Goal: Task Accomplishment & Management: Use online tool/utility

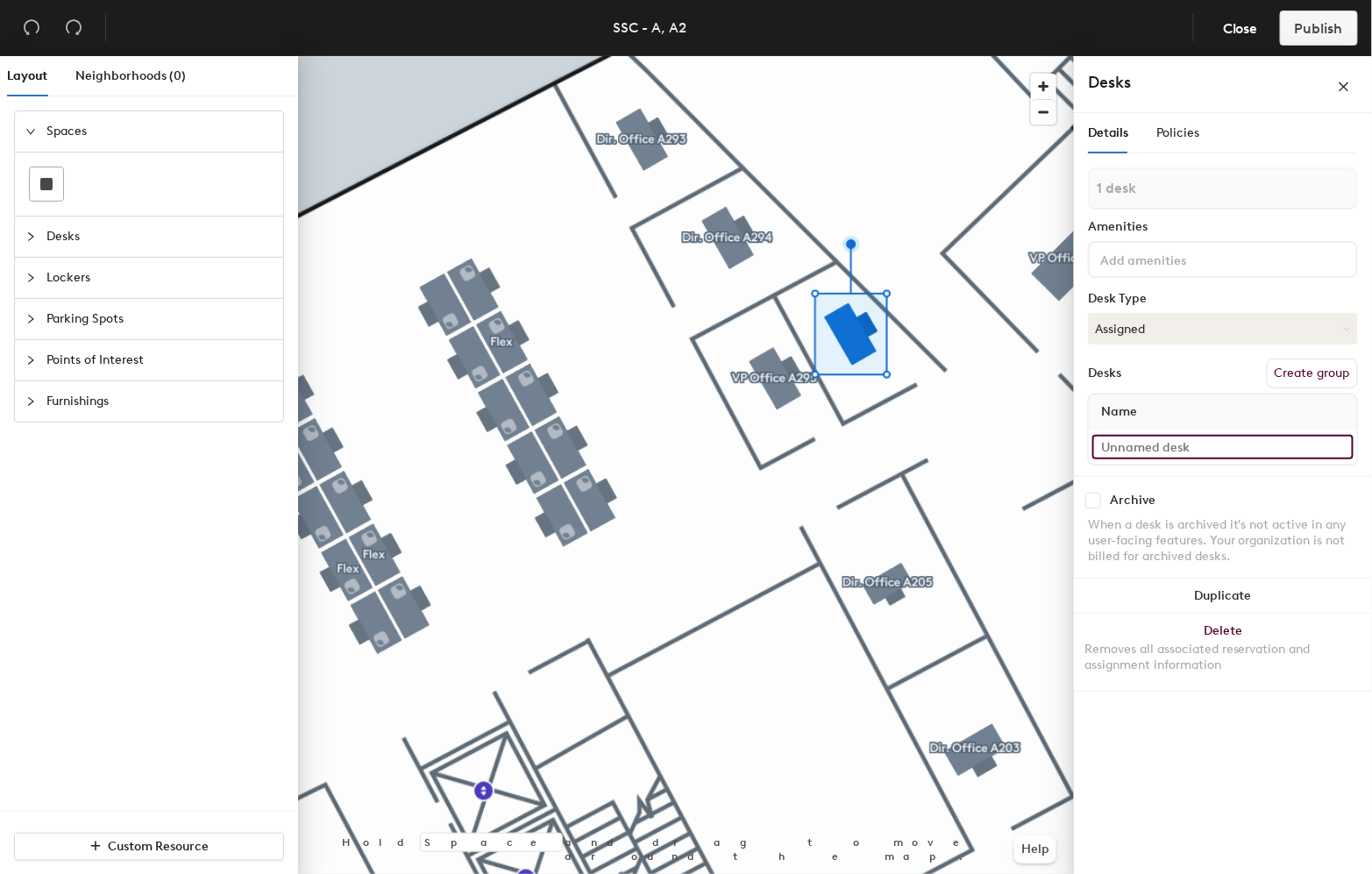
click at [1117, 439] on input at bounding box center [1222, 447] width 261 height 24
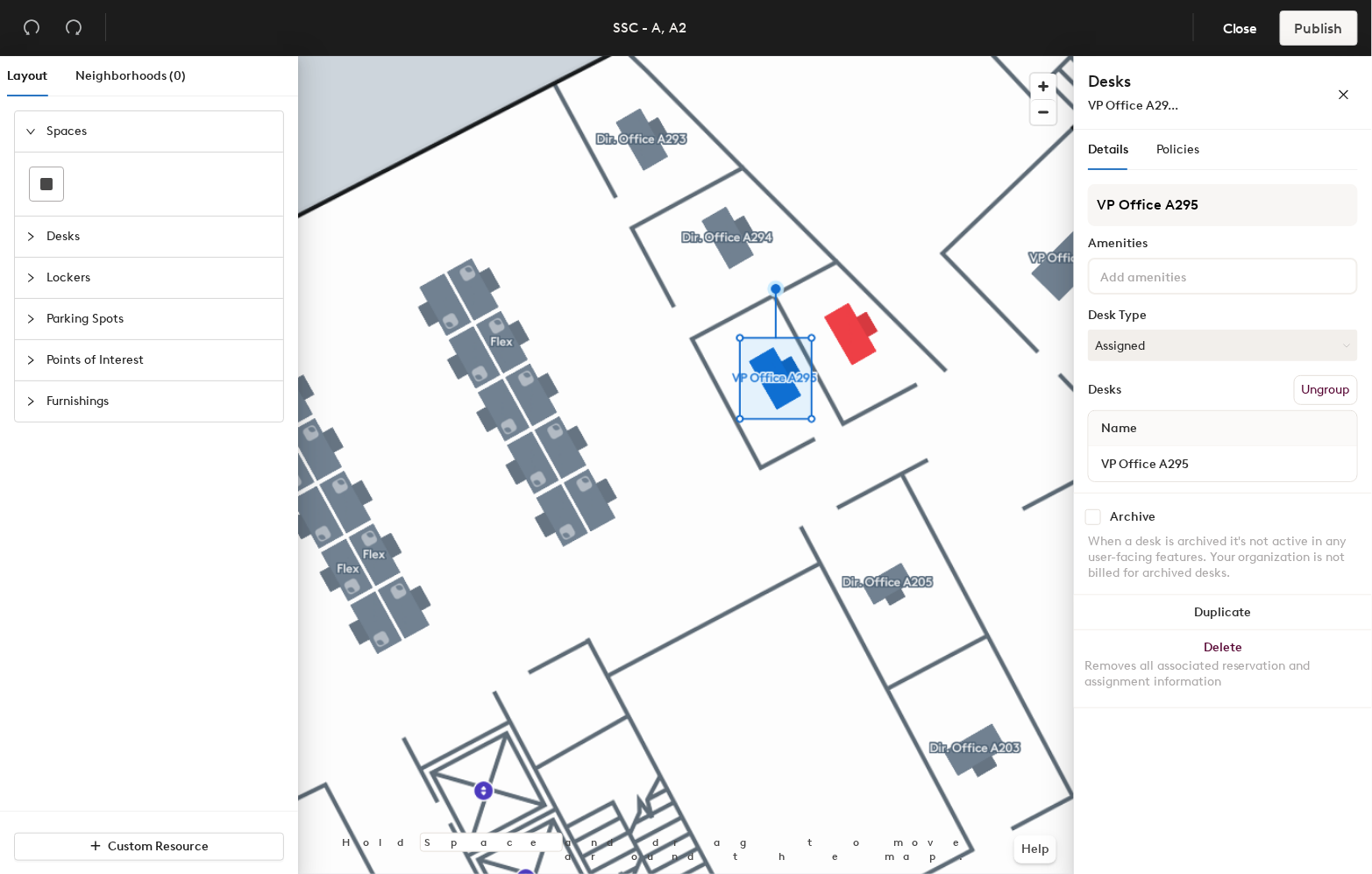
click at [1124, 447] on div "VP Office A295" at bounding box center [1223, 464] width 268 height 35
click at [1112, 460] on input "VP Office A295" at bounding box center [1222, 463] width 261 height 24
click at [1116, 459] on input "VP Office A295" at bounding box center [1222, 463] width 261 height 24
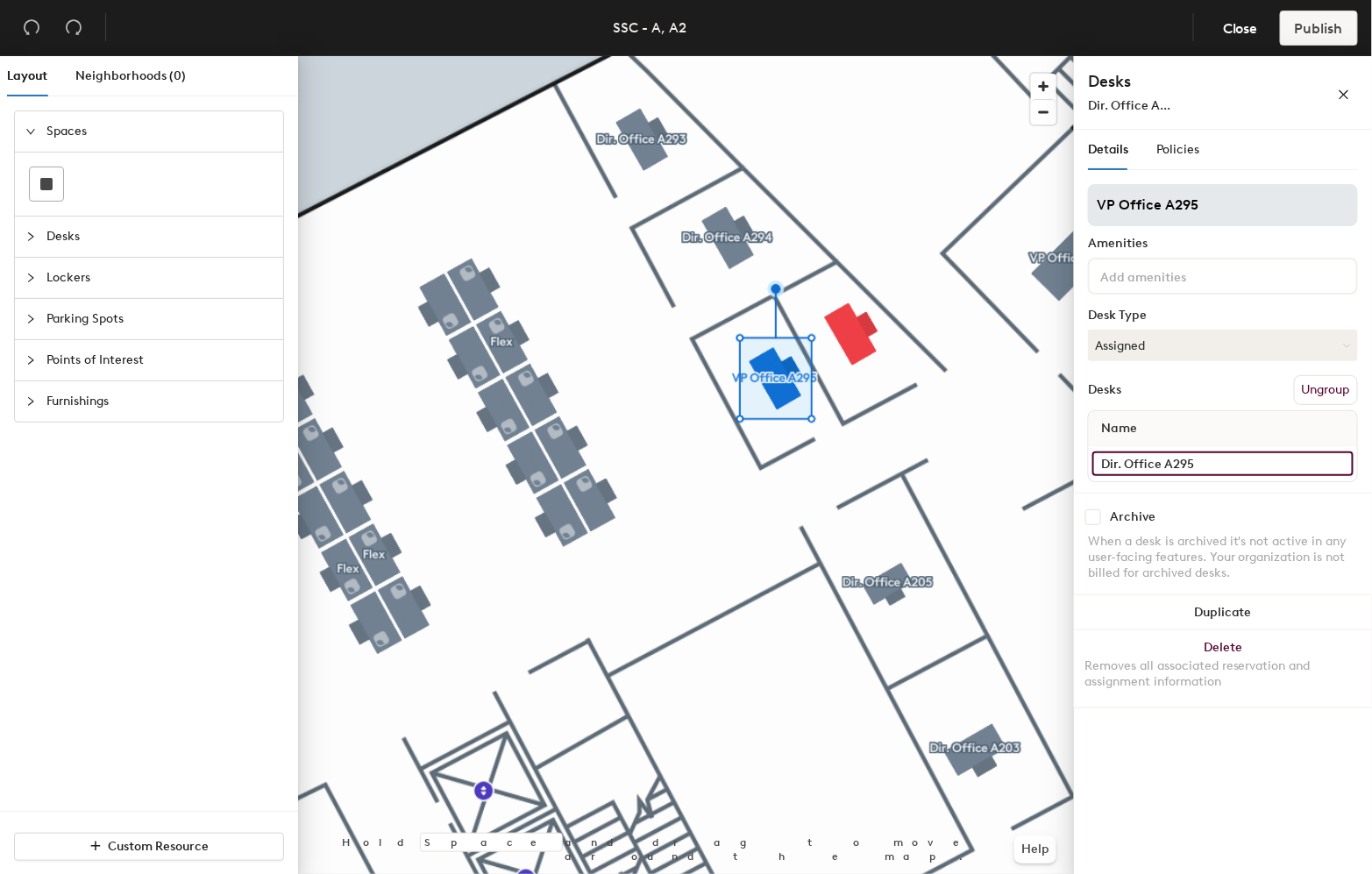
type input "Dir. Office A295"
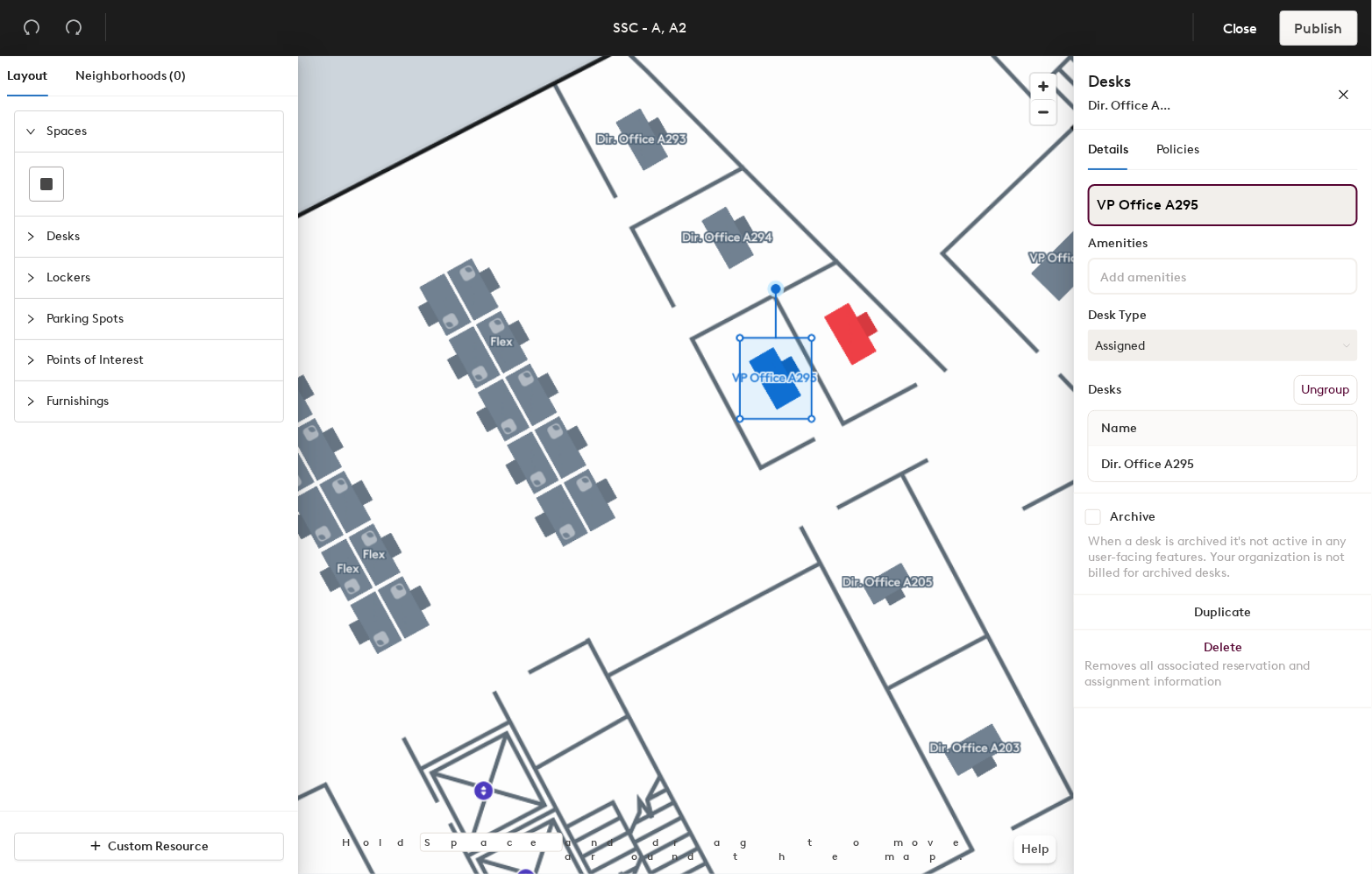
drag, startPoint x: 1113, startPoint y: 200, endPoint x: 1088, endPoint y: 197, distance: 25.2
click at [1088, 197] on input "VP Office A295" at bounding box center [1223, 205] width 270 height 42
type input "Dir. Office A295"
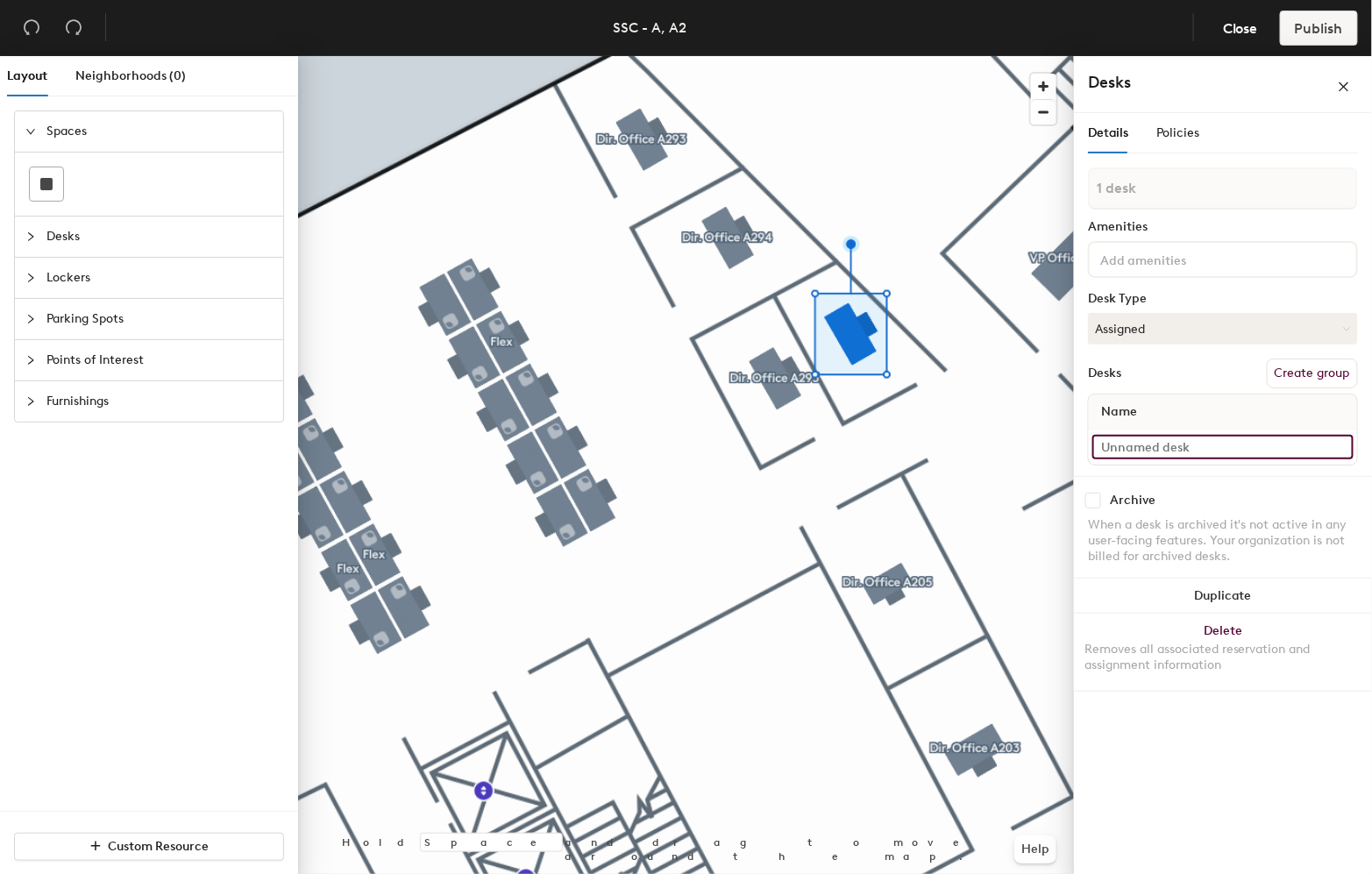
click at [1145, 439] on input at bounding box center [1222, 447] width 261 height 24
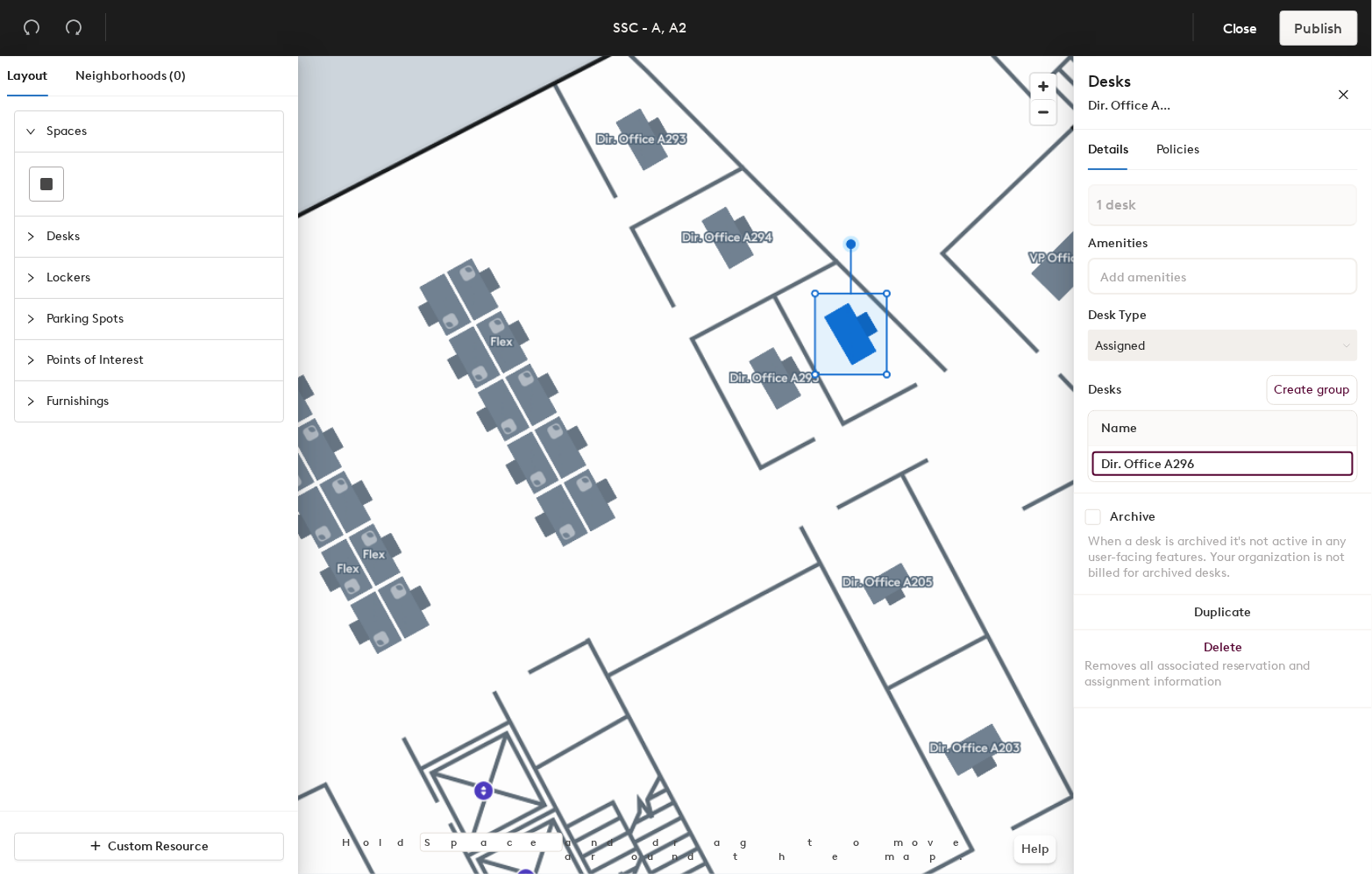
type input "Dir. Office A296"
click at [1292, 386] on button "Create group" at bounding box center [1311, 390] width 91 height 29
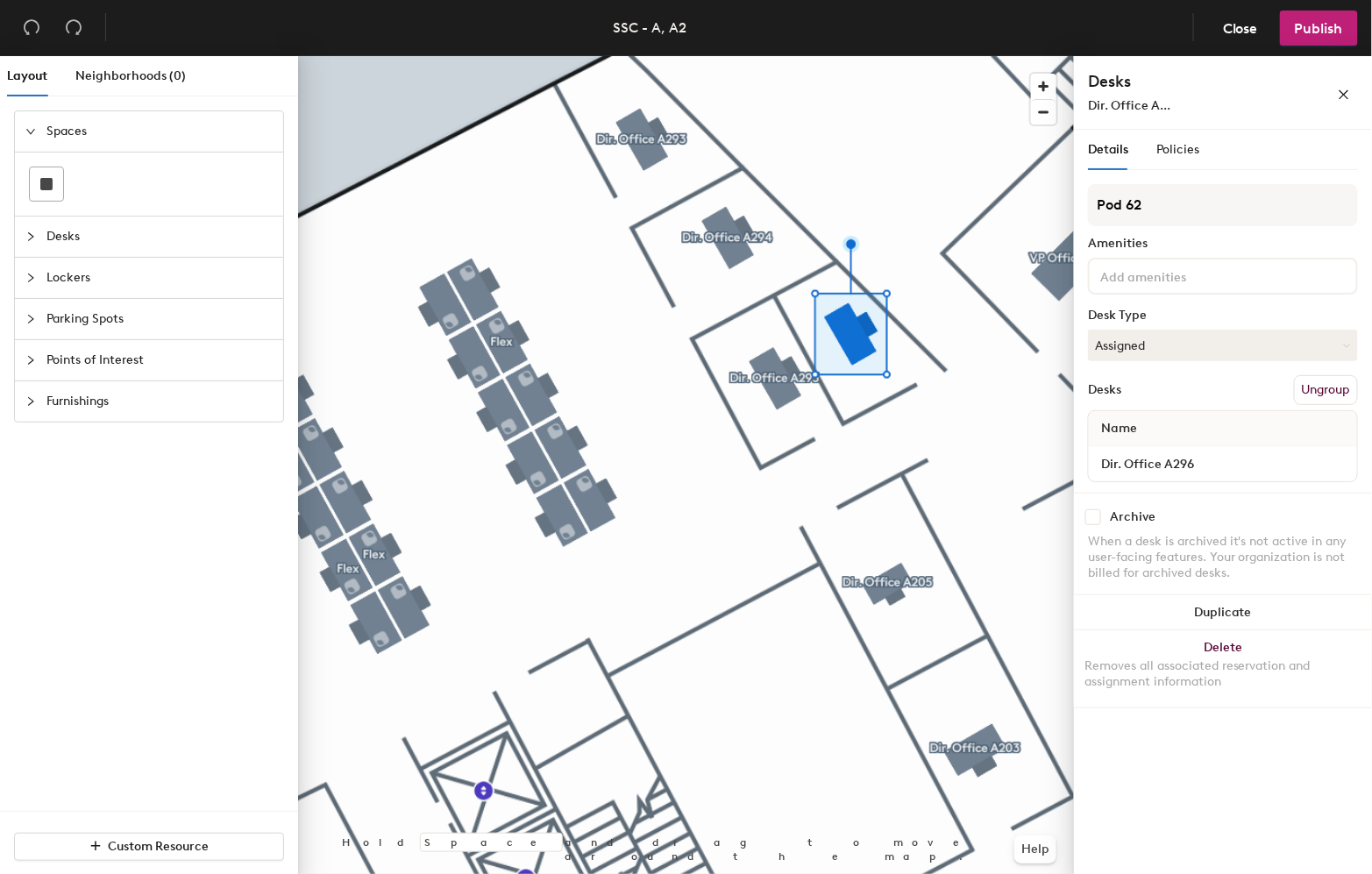
click at [945, 199] on div "Layout Neighborhoods (0) Spaces Desks Lockers Parking Spots Points of Interest …" at bounding box center [686, 468] width 1372 height 825
type input "Dir. Office A296"
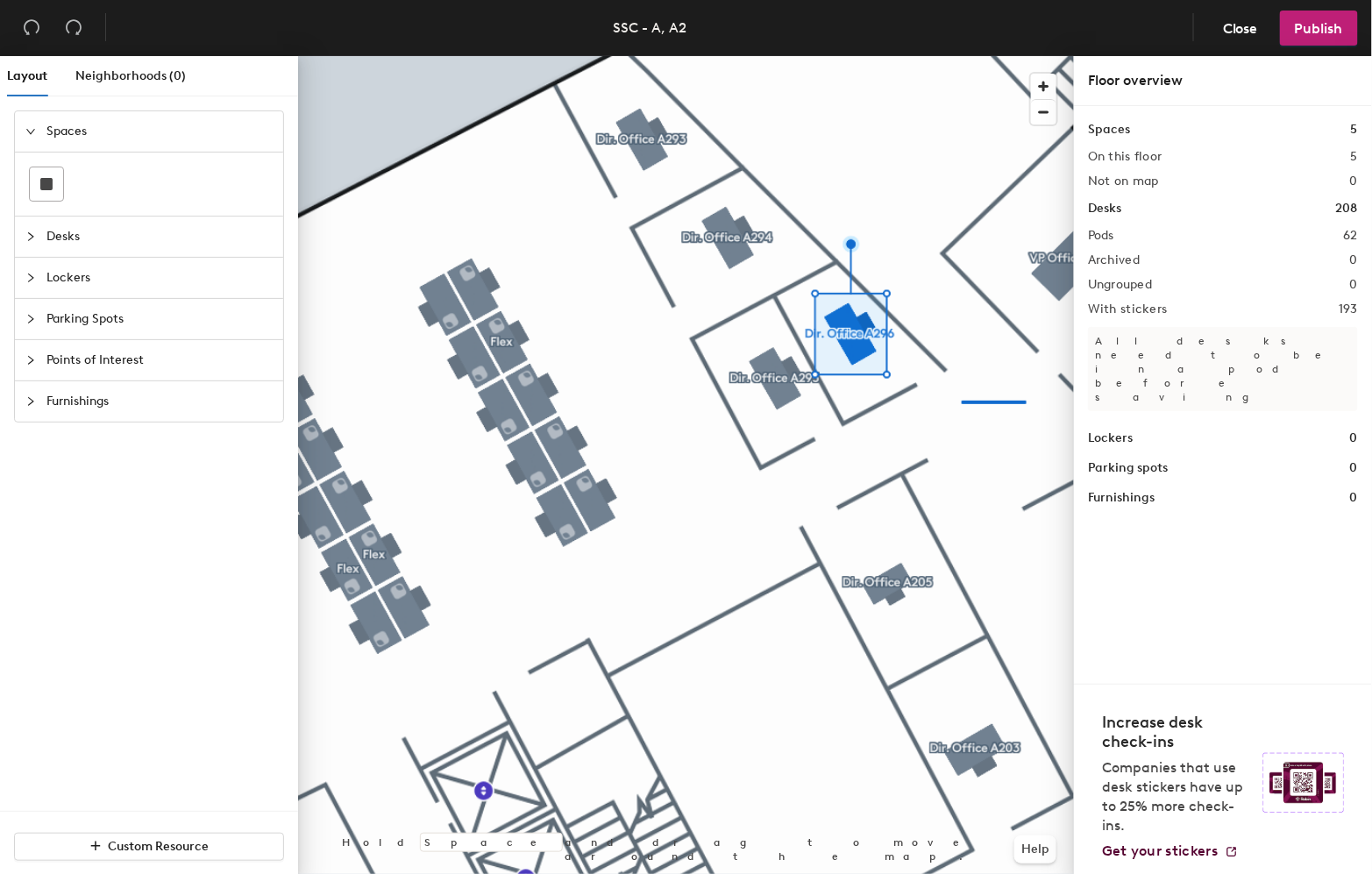
drag, startPoint x: 1140, startPoint y: 204, endPoint x: 954, endPoint y: 401, distance: 270.9
click at [954, 56] on div at bounding box center [686, 56] width 776 height 0
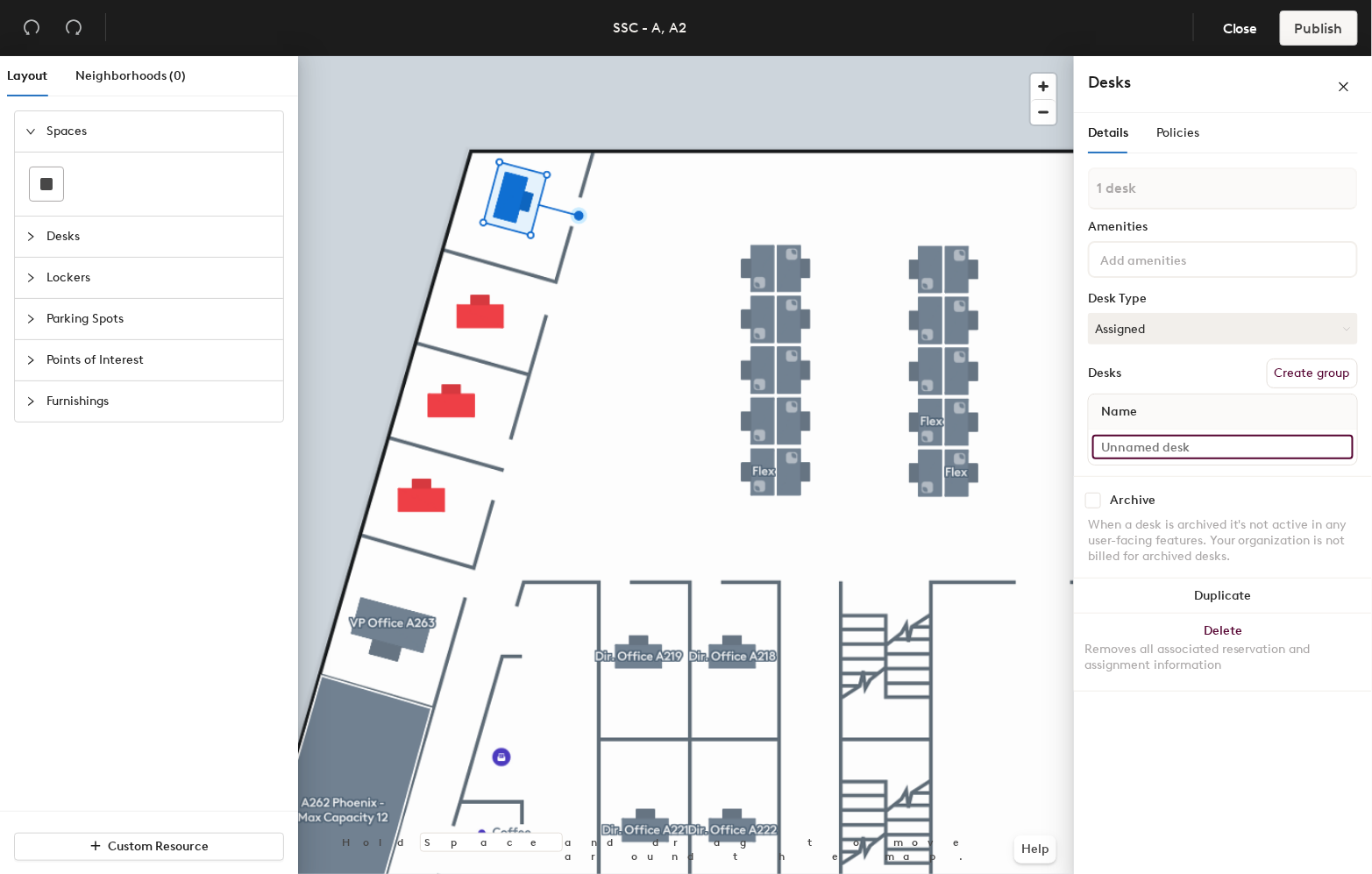
click at [1152, 443] on input at bounding box center [1222, 447] width 261 height 24
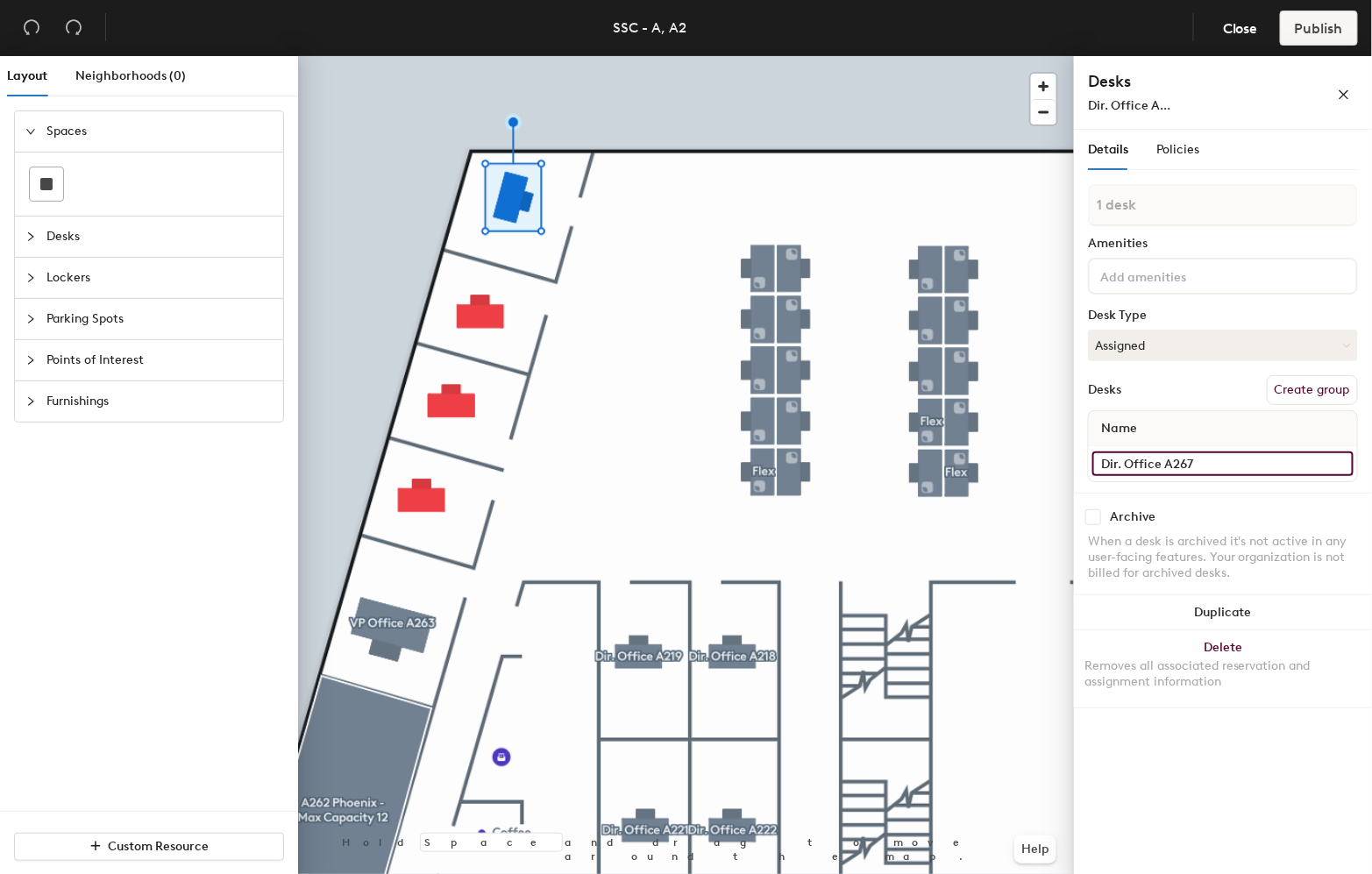
type input "Dir. Office A267"
drag, startPoint x: 1314, startPoint y: 381, endPoint x: 1213, endPoint y: 257, distance: 159.9
click at [1303, 355] on div "1 desk Amenities Desk Type Assigned Desks Create group Name Dir. Office A267" at bounding box center [1223, 338] width 270 height 309
click at [1291, 396] on button "Create group" at bounding box center [1311, 390] width 91 height 29
click at [986, 182] on div "Layout Neighborhoods (0) Spaces Desks Lockers Parking Spots Points of Interest …" at bounding box center [686, 468] width 1372 height 825
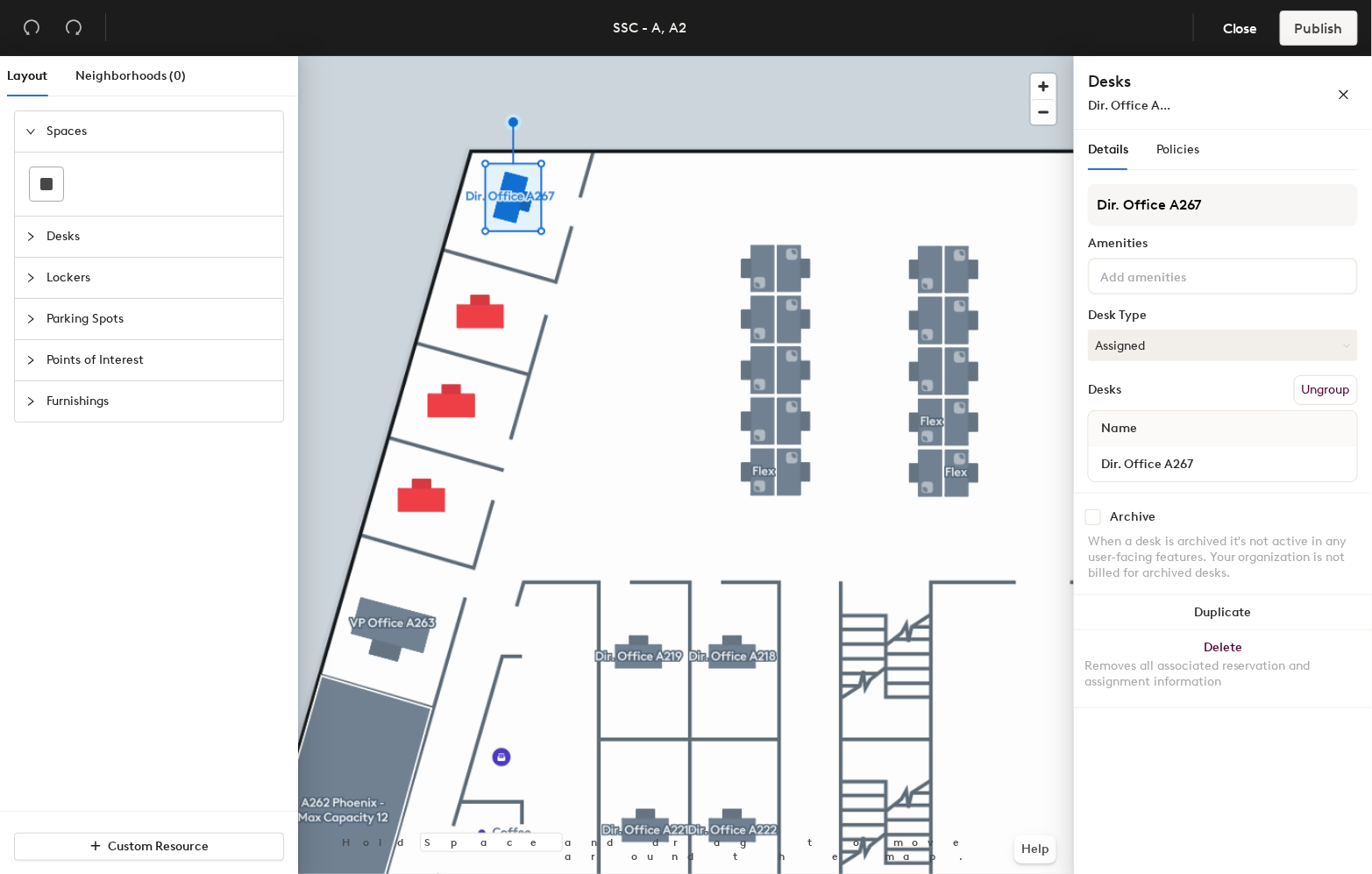
type input "Dir. Office A267"
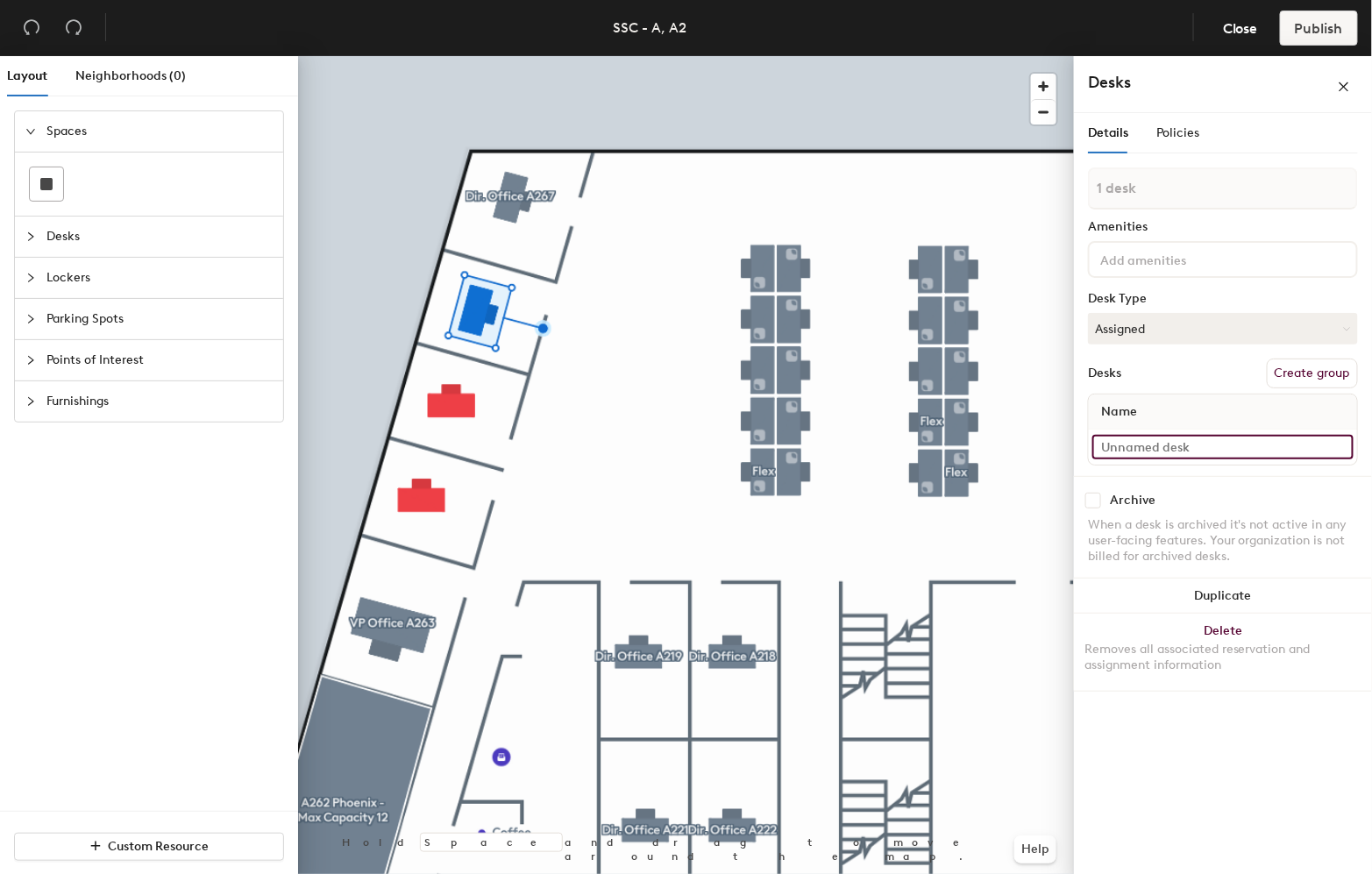
click at [1181, 453] on input at bounding box center [1222, 447] width 261 height 24
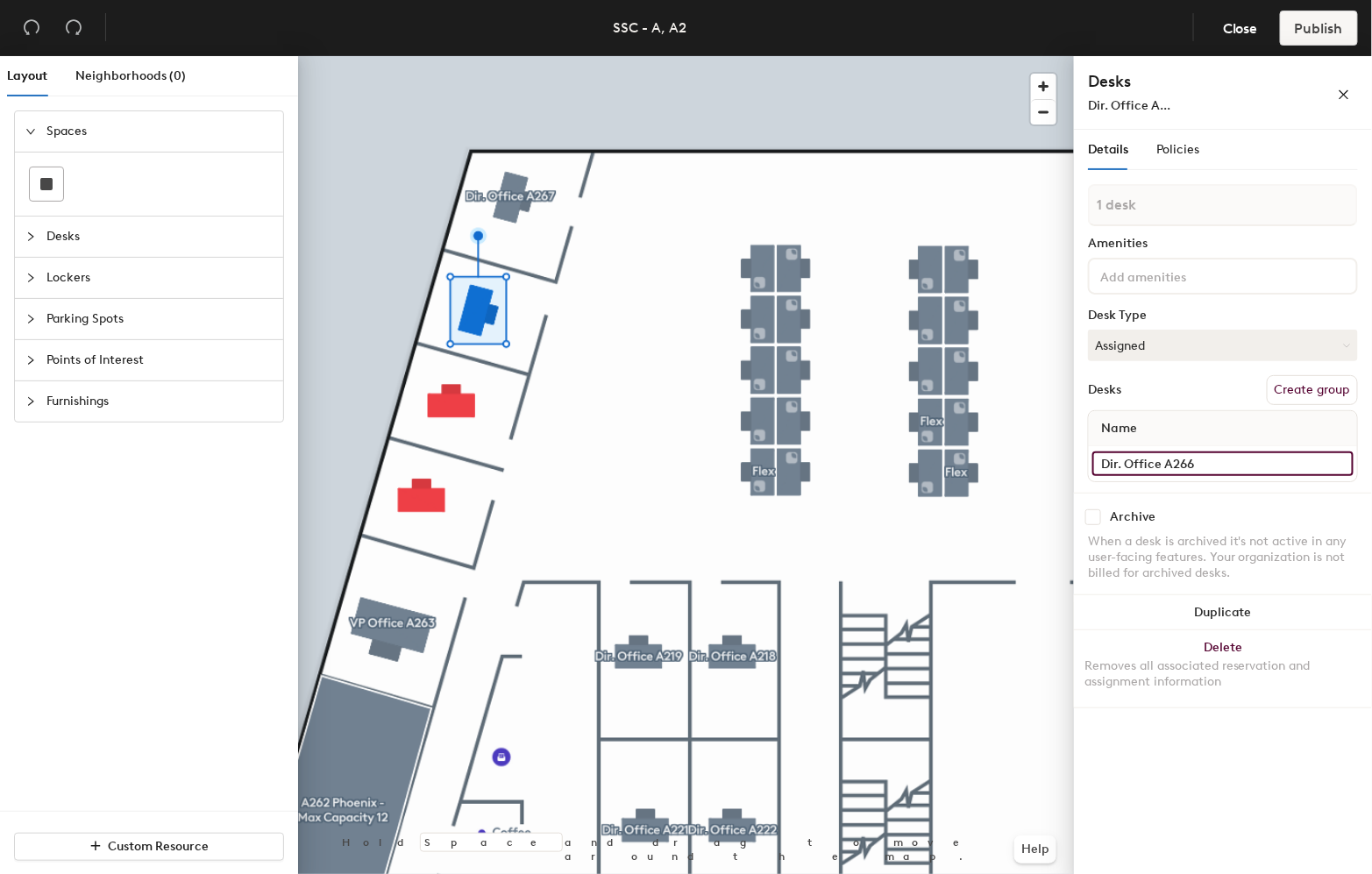
type input "Dir. Office A266"
drag, startPoint x: 1306, startPoint y: 384, endPoint x: 1108, endPoint y: 155, distance: 302.7
click at [1304, 382] on button "Create group" at bounding box center [1311, 390] width 91 height 29
click at [915, 168] on div "Layout Neighborhoods (0) Spaces Desks Lockers Parking Spots Points of Interest …" at bounding box center [686, 468] width 1372 height 825
type input "Dir. Office A266"
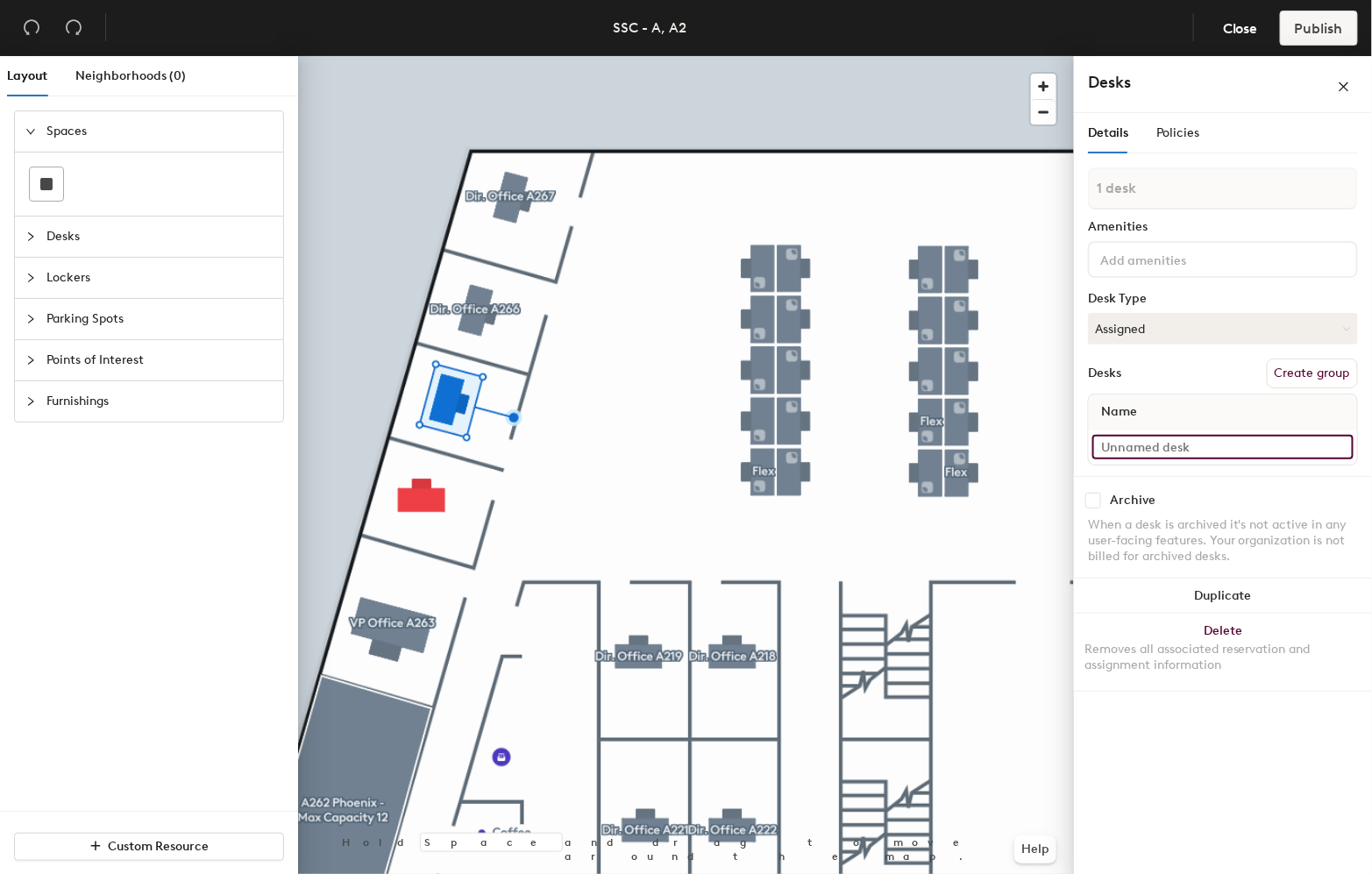
click at [1154, 454] on input at bounding box center [1222, 447] width 261 height 24
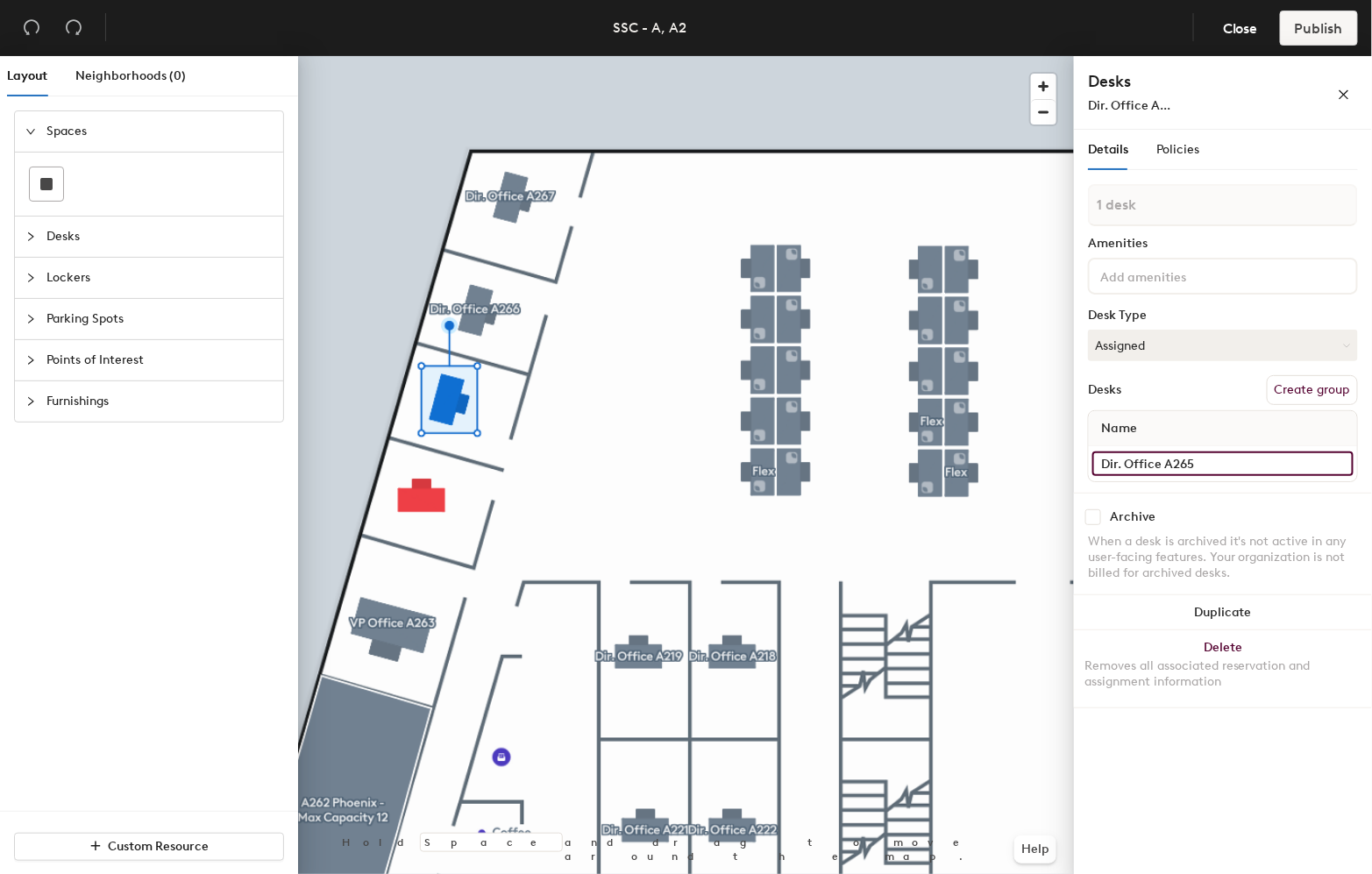
type input "Dir. Office A265"
click at [1280, 387] on button "Create group" at bounding box center [1311, 390] width 91 height 29
drag, startPoint x: 1211, startPoint y: 459, endPoint x: 1197, endPoint y: 462, distance: 14.3
click at [1192, 462] on input "Dir. Office A265" at bounding box center [1222, 463] width 261 height 24
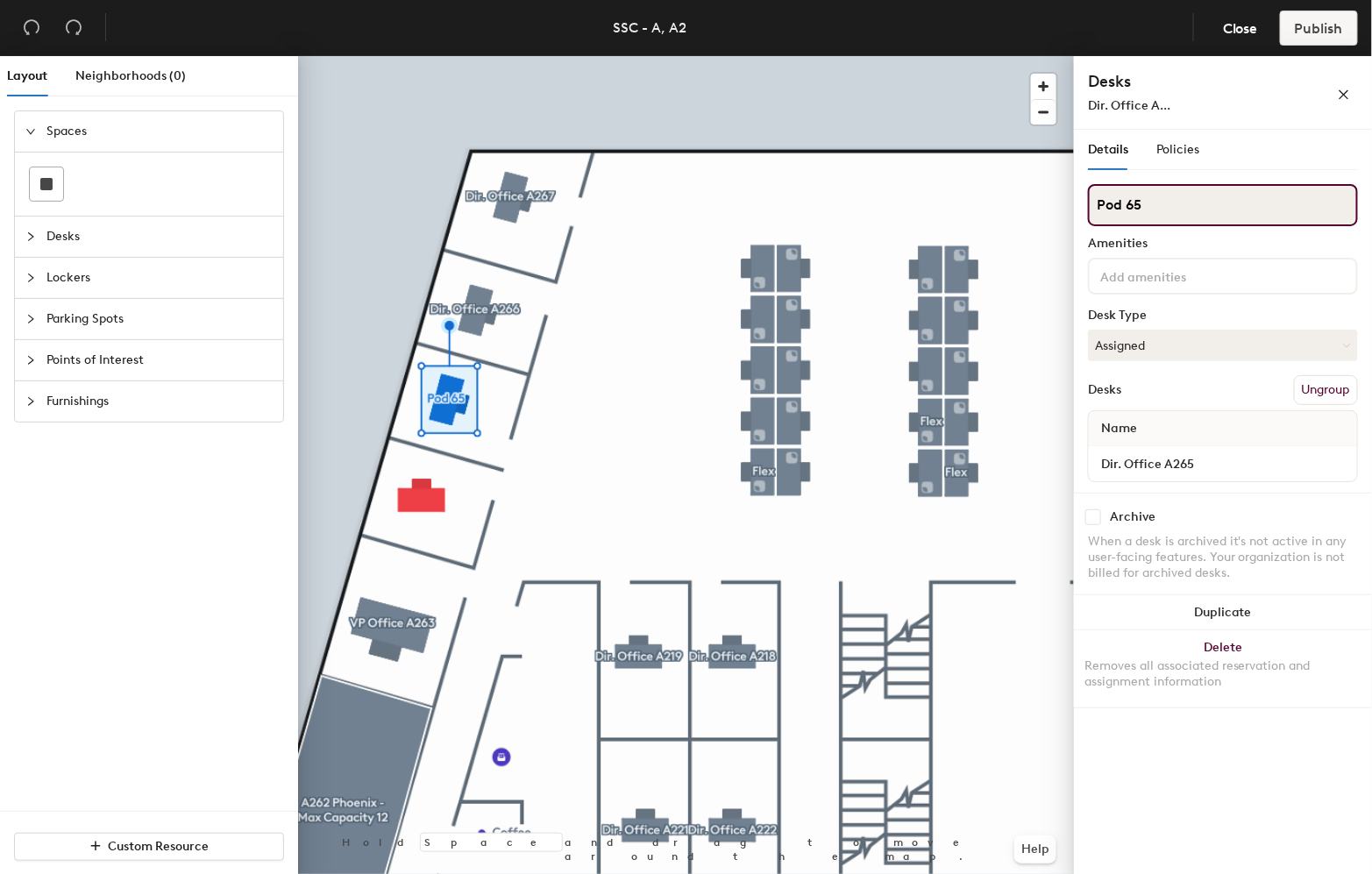
drag, startPoint x: 1149, startPoint y: 202, endPoint x: 1081, endPoint y: 214, distance: 69.1
click at [1081, 214] on div "Details Policies Pod 65 Amenities Desk Type Assigned Desks Ungroup Name Dir. Of…" at bounding box center [1222, 505] width 298 height 752
paste input "Dir. Office A2"
type input "Dir. Office A265"
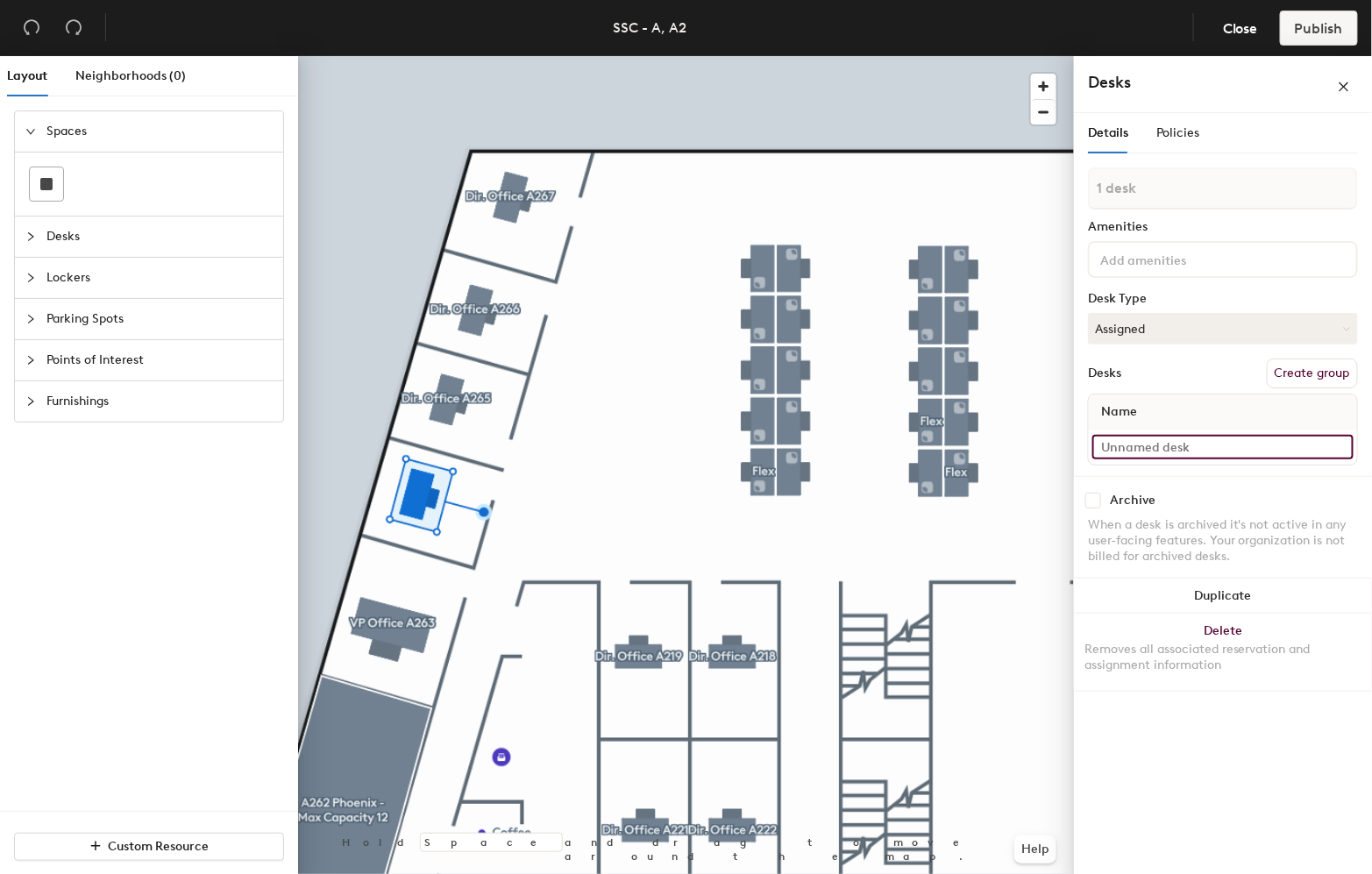
click at [1157, 447] on input at bounding box center [1222, 447] width 261 height 24
paste input "Dir. Office A265"
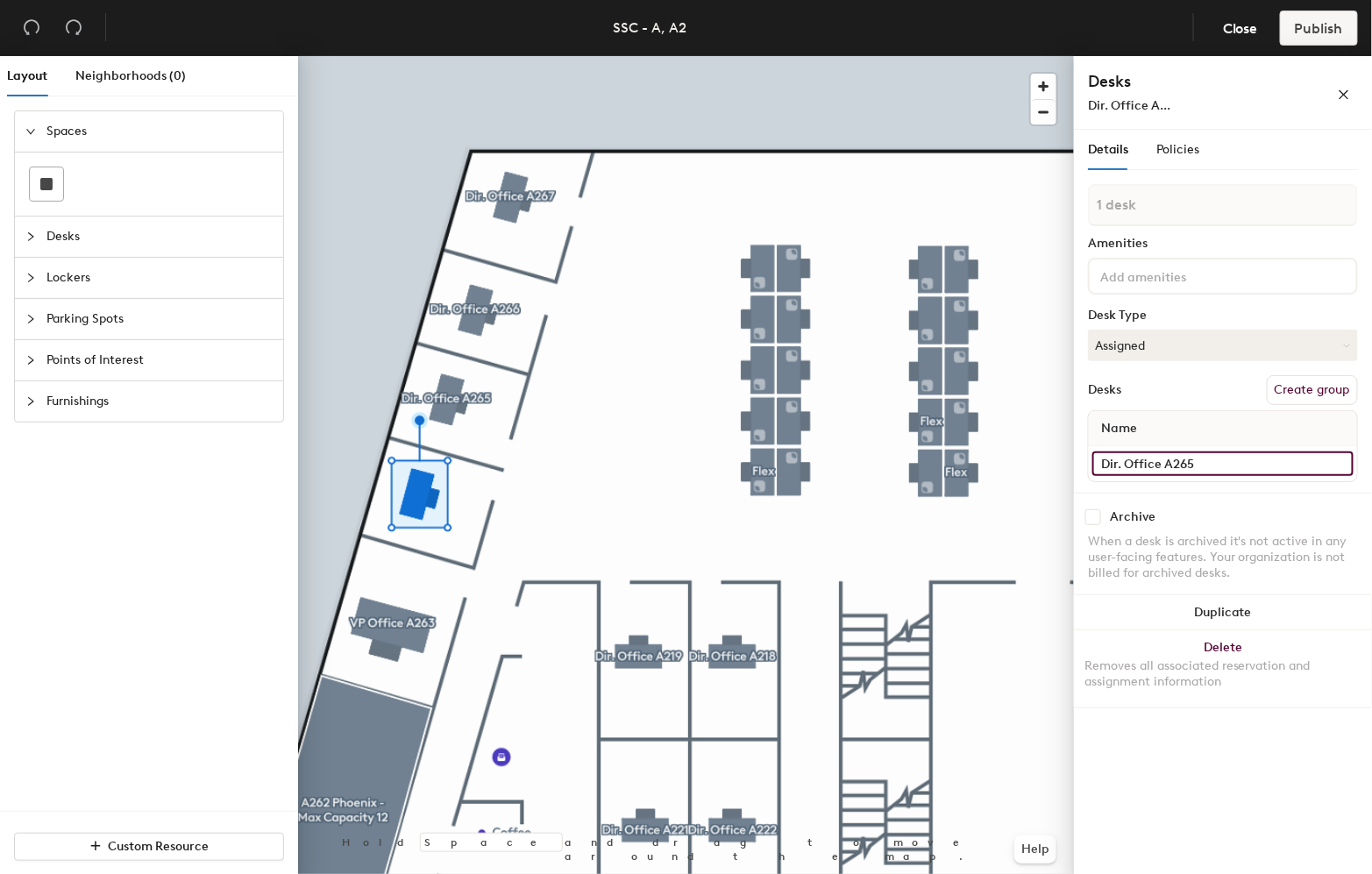
drag, startPoint x: 1203, startPoint y: 457, endPoint x: 1189, endPoint y: 466, distance: 16.6
click at [1189, 466] on input "Dir. Office A265" at bounding box center [1222, 463] width 261 height 24
drag, startPoint x: 1189, startPoint y: 466, endPoint x: 1080, endPoint y: 459, distance: 109.2
click at [1080, 459] on div "Details Policies 1 desk Amenities Desk Type Assigned Desks Create group Name 4 …" at bounding box center [1222, 505] width 298 height 752
paste input "Dir. Office A265"
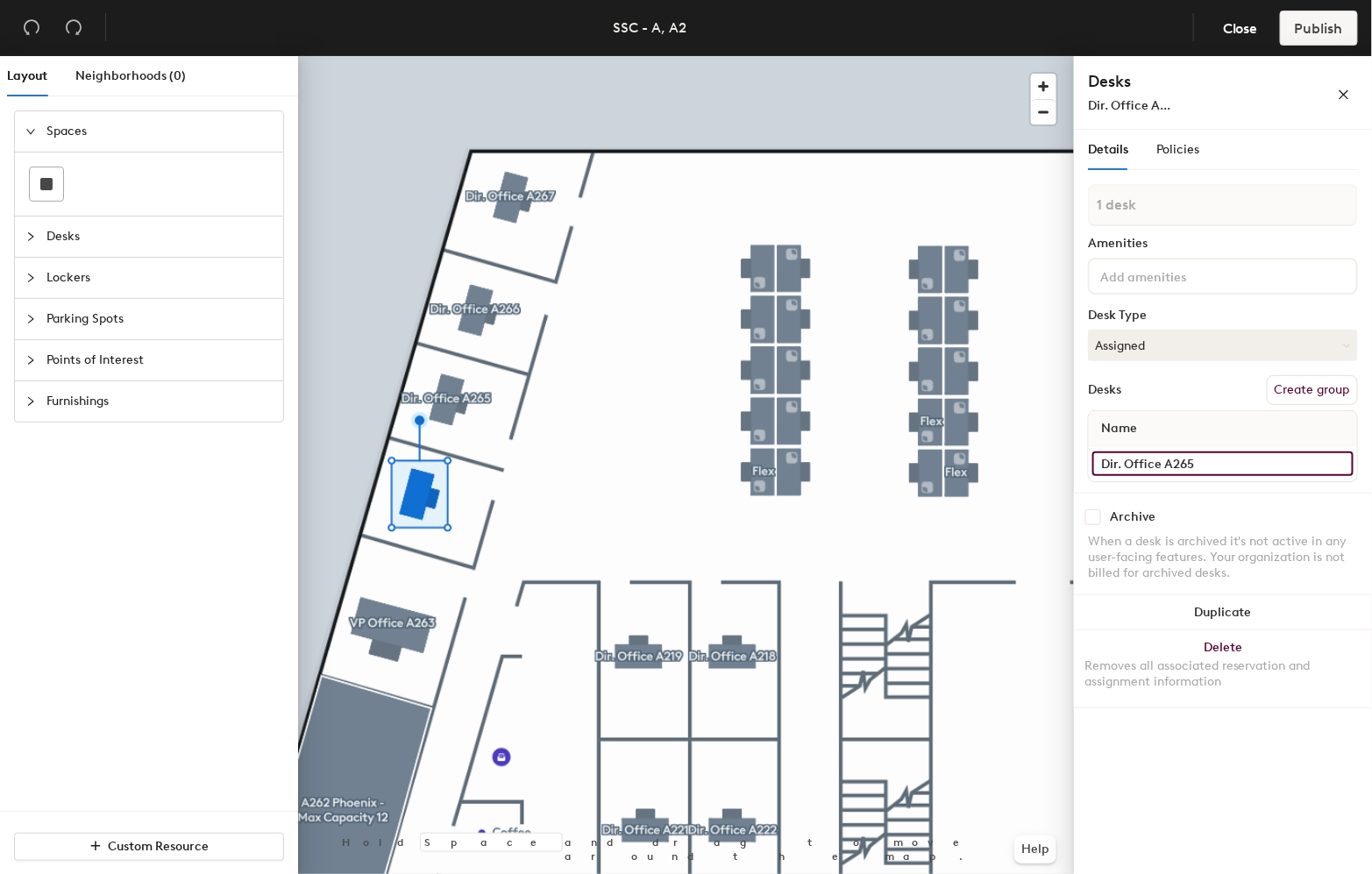
click at [1273, 458] on input "Dir. Office A265" at bounding box center [1222, 463] width 261 height 24
click at [1018, 440] on div "Layout Neighborhoods (0) Spaces Desks Lockers Parking Spots Points of Interest …" at bounding box center [686, 468] width 1372 height 825
type input "Dir. Office A264"
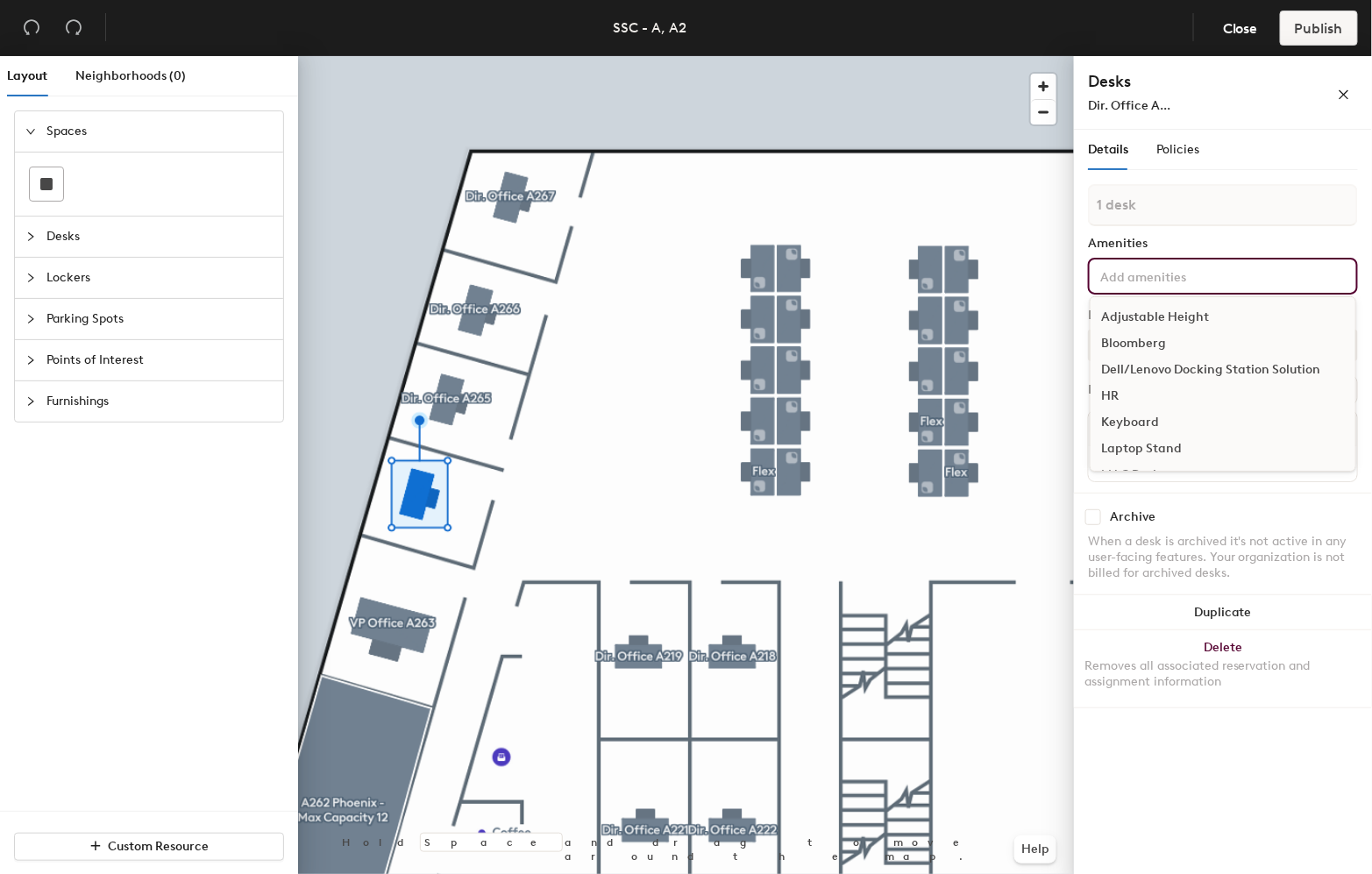
click at [1166, 261] on div "Adjustable Height Bloomberg Dell/Lenovo Docking Station Solution HR Keyboard La…" at bounding box center [1223, 276] width 270 height 37
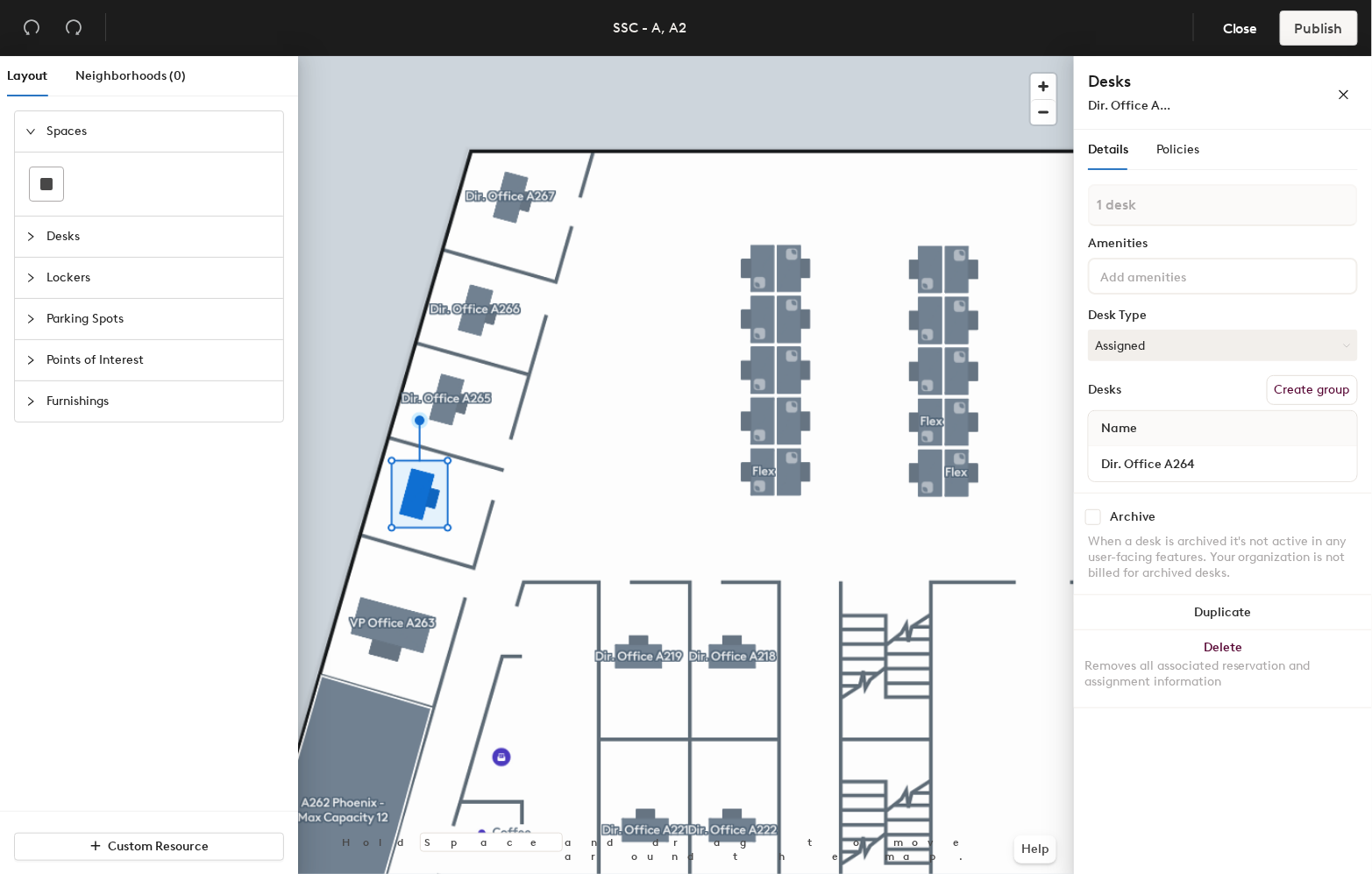
drag, startPoint x: 1268, startPoint y: 77, endPoint x: 1298, endPoint y: 305, distance: 230.0
click at [1268, 79] on h4 "Desks" at bounding box center [1184, 81] width 193 height 23
click at [1310, 375] on button "Create group" at bounding box center [1311, 390] width 91 height 29
drag, startPoint x: 1159, startPoint y: 196, endPoint x: 1080, endPoint y: 209, distance: 80.1
click at [1080, 209] on div "Details Policies Pod 66 Amenities Desk Type Assigned Desks Ungroup Name Dir. Of…" at bounding box center [1222, 505] width 298 height 752
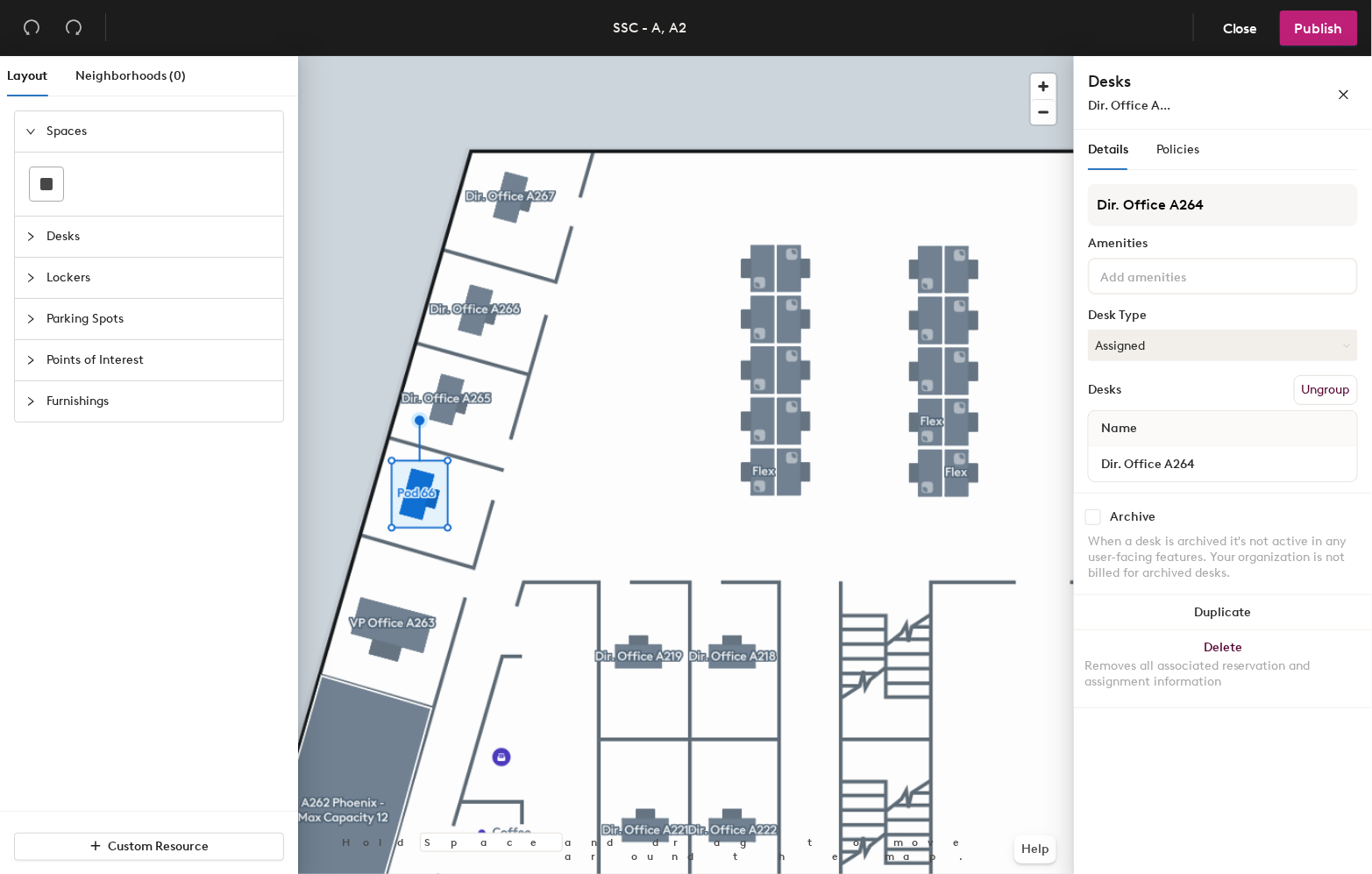
type input "Dir. Office A264"
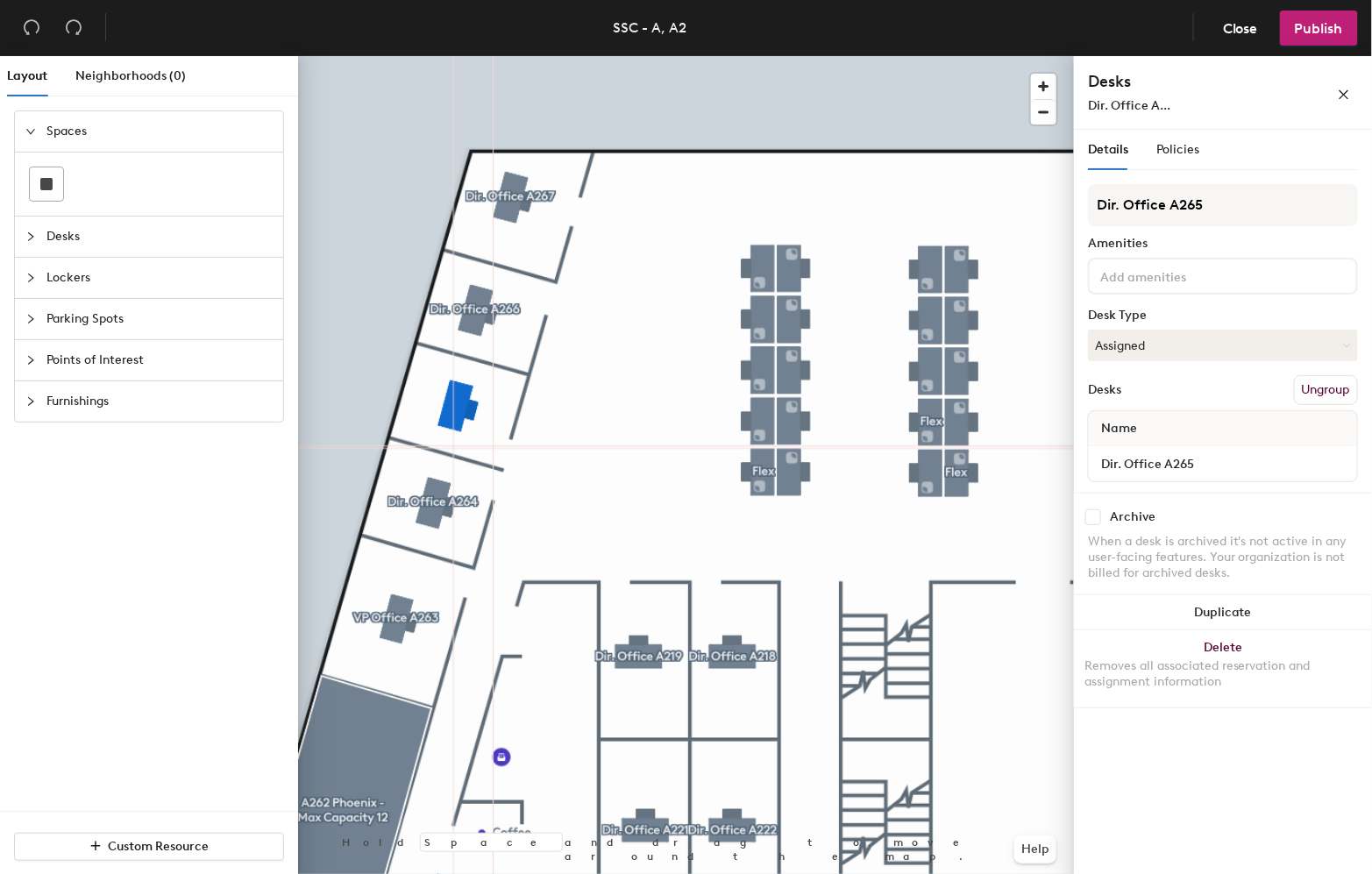
click at [483, 56] on div at bounding box center [686, 56] width 776 height 0
click at [512, 56] on div at bounding box center [686, 56] width 776 height 0
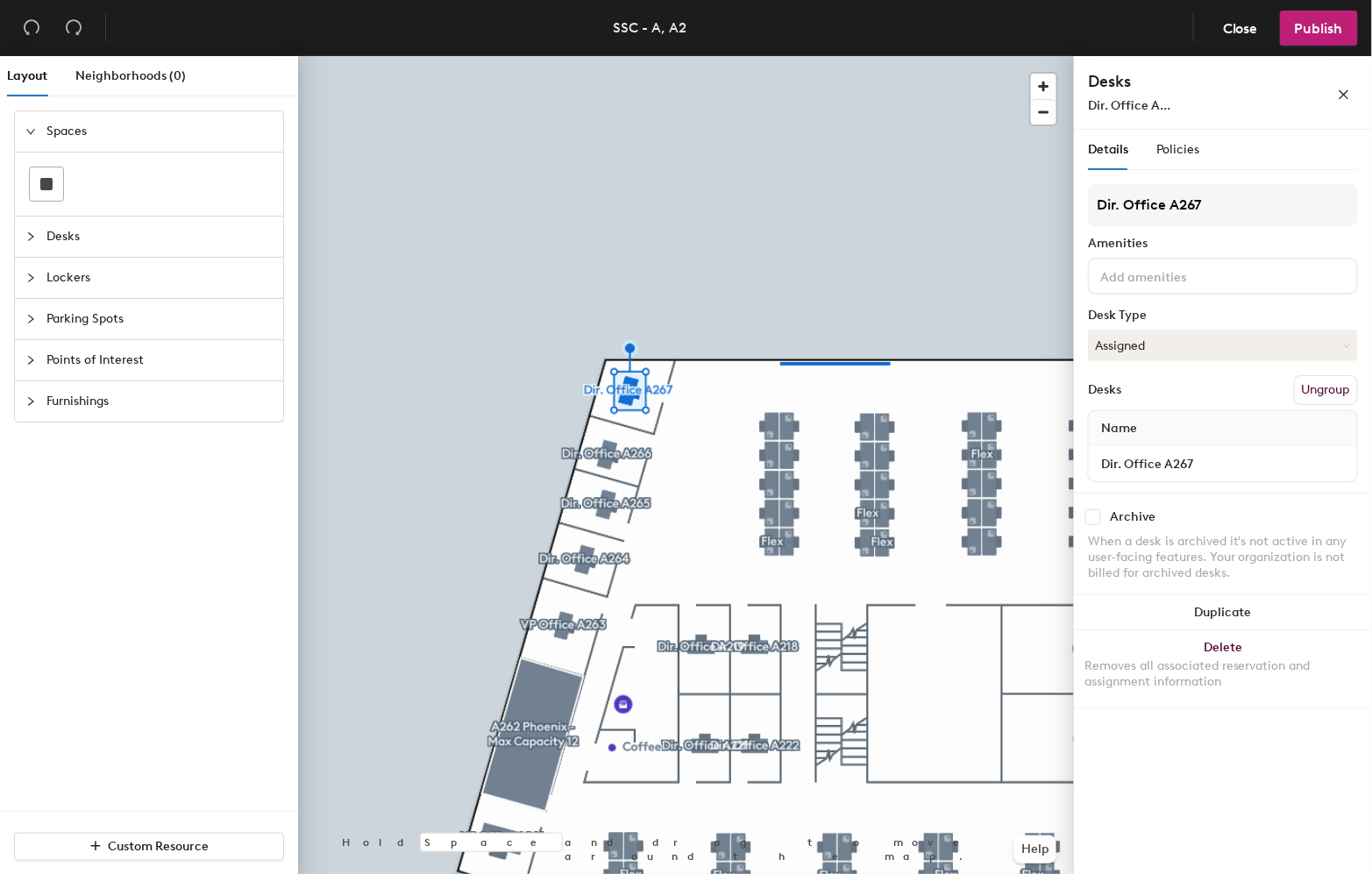
click at [780, 56] on div at bounding box center [686, 56] width 776 height 0
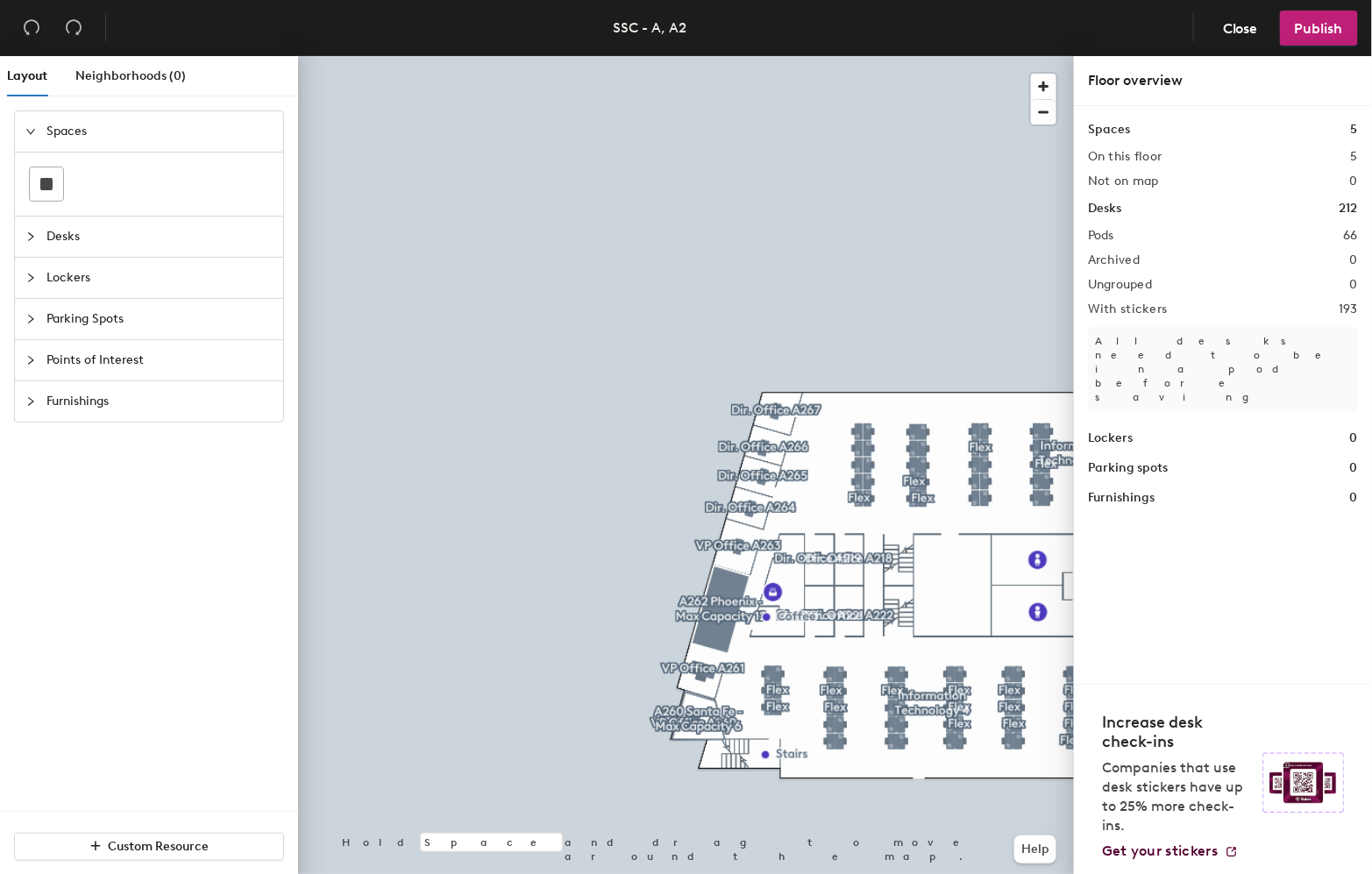
click at [1066, 56] on div at bounding box center [686, 56] width 776 height 0
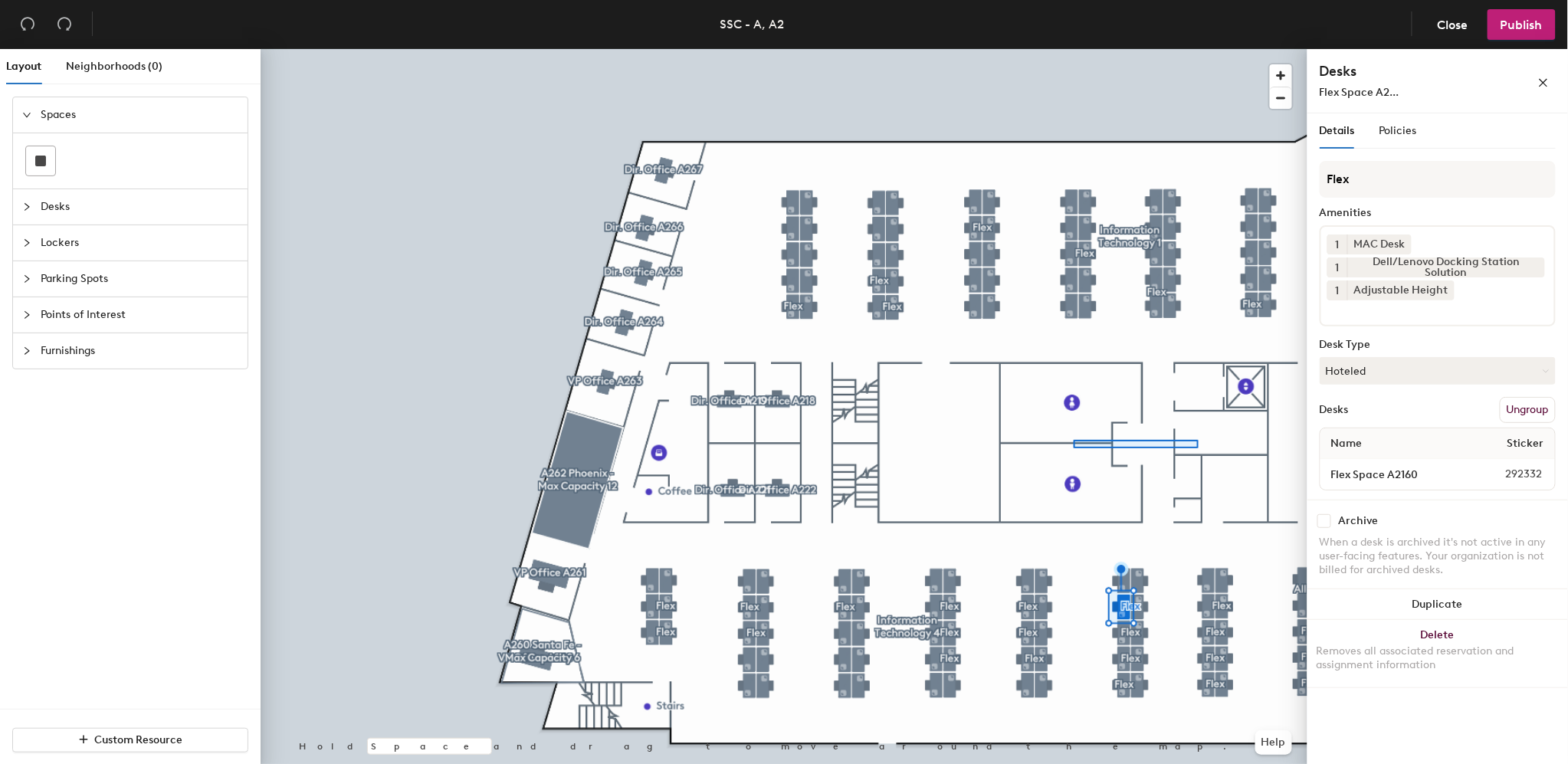
click at [1076, 49] on div at bounding box center [784, 49] width 1046 height 0
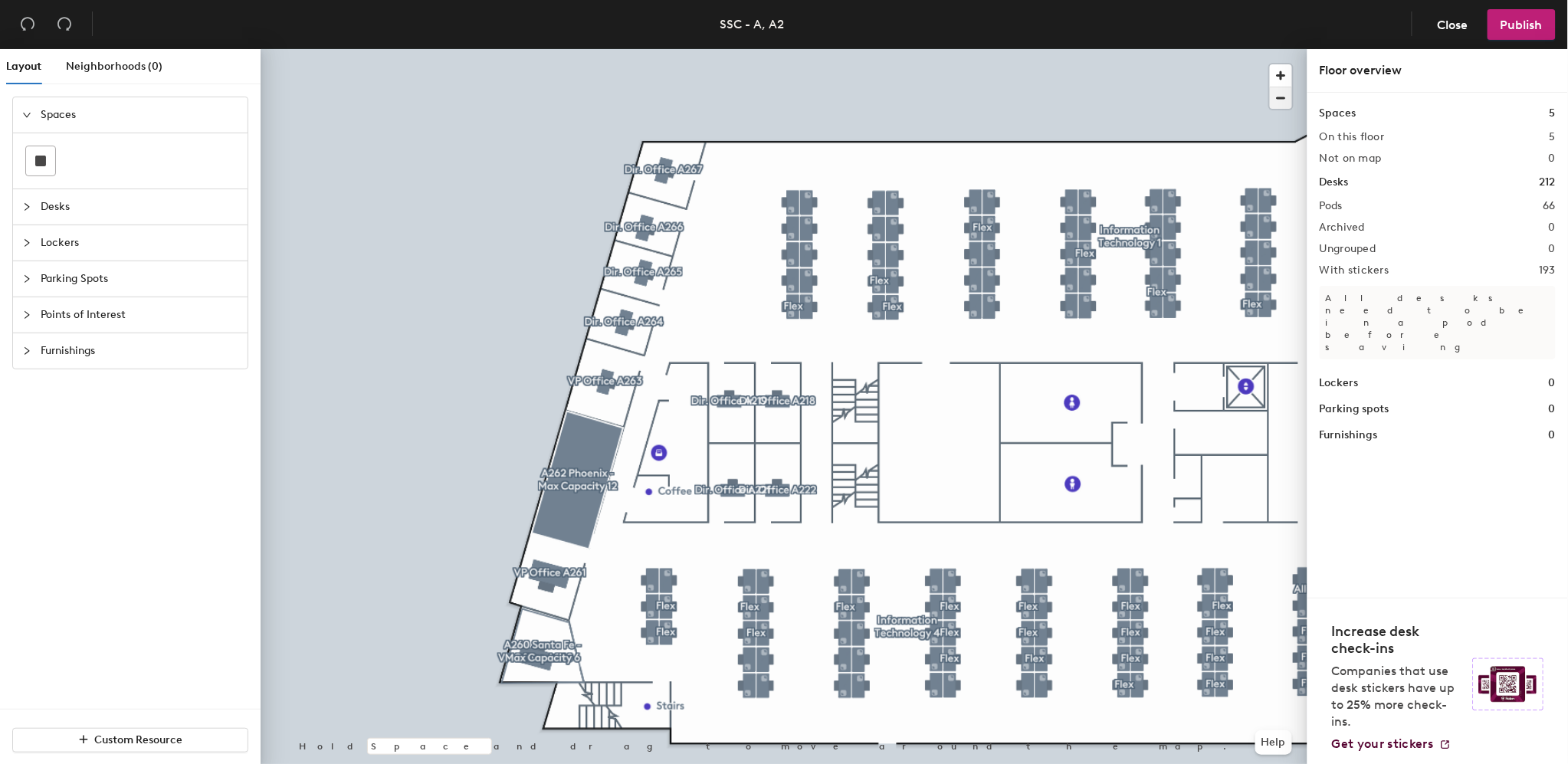
click at [1199, 96] on span "button" at bounding box center [1281, 98] width 22 height 21
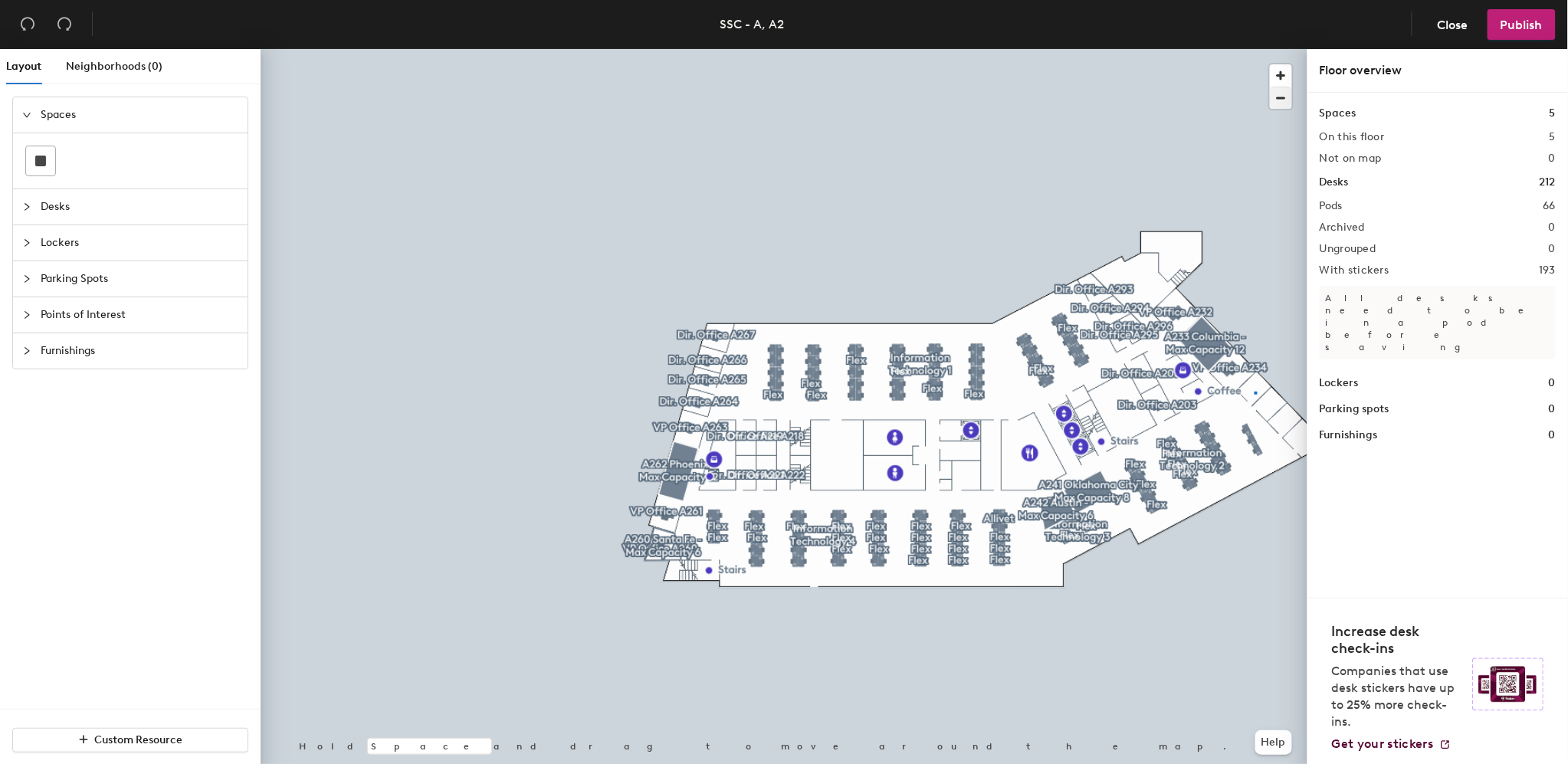
click at [1199, 49] on div at bounding box center [784, 49] width 1046 height 0
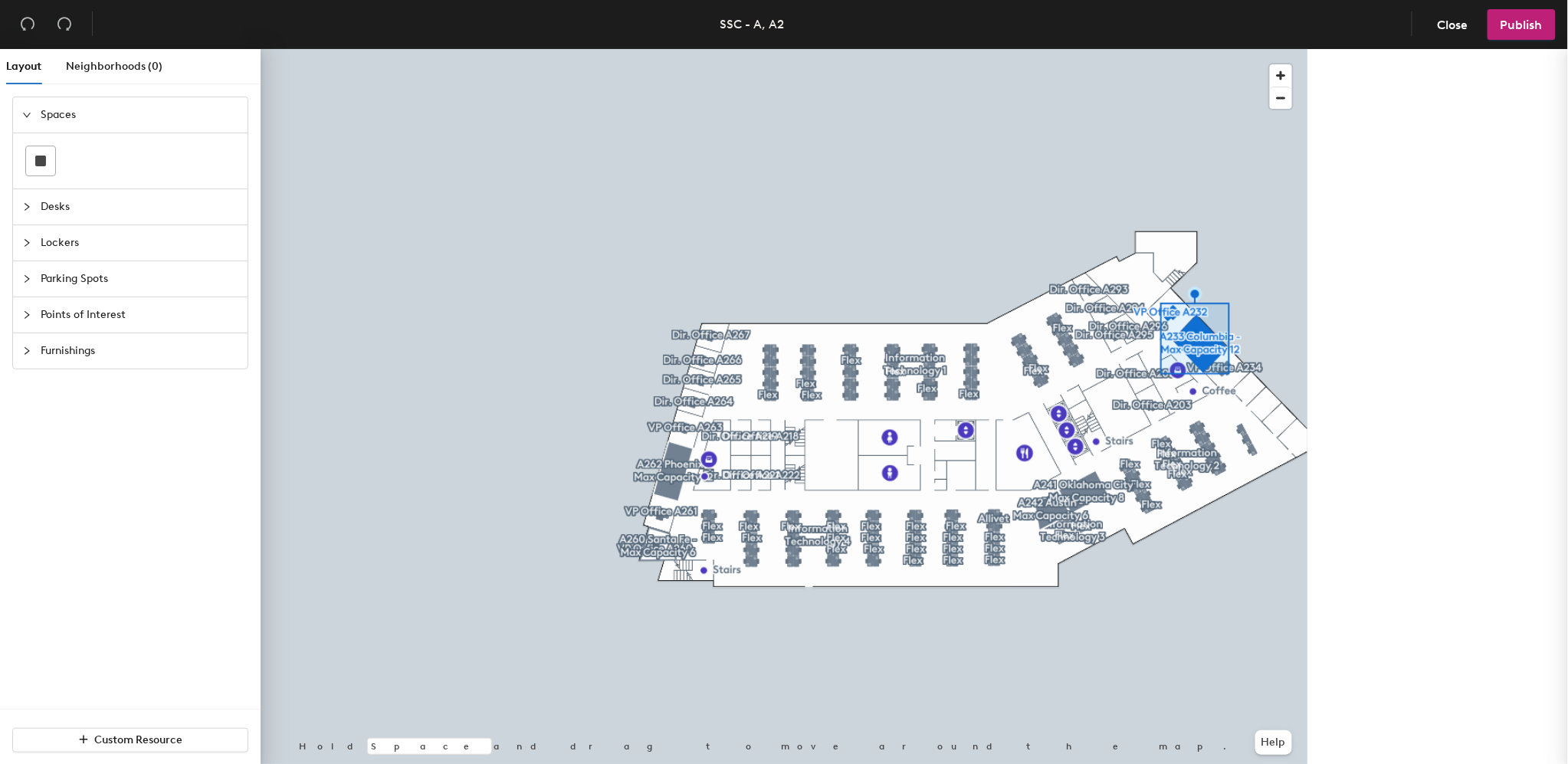
click at [1273, 49] on div at bounding box center [784, 49] width 1046 height 0
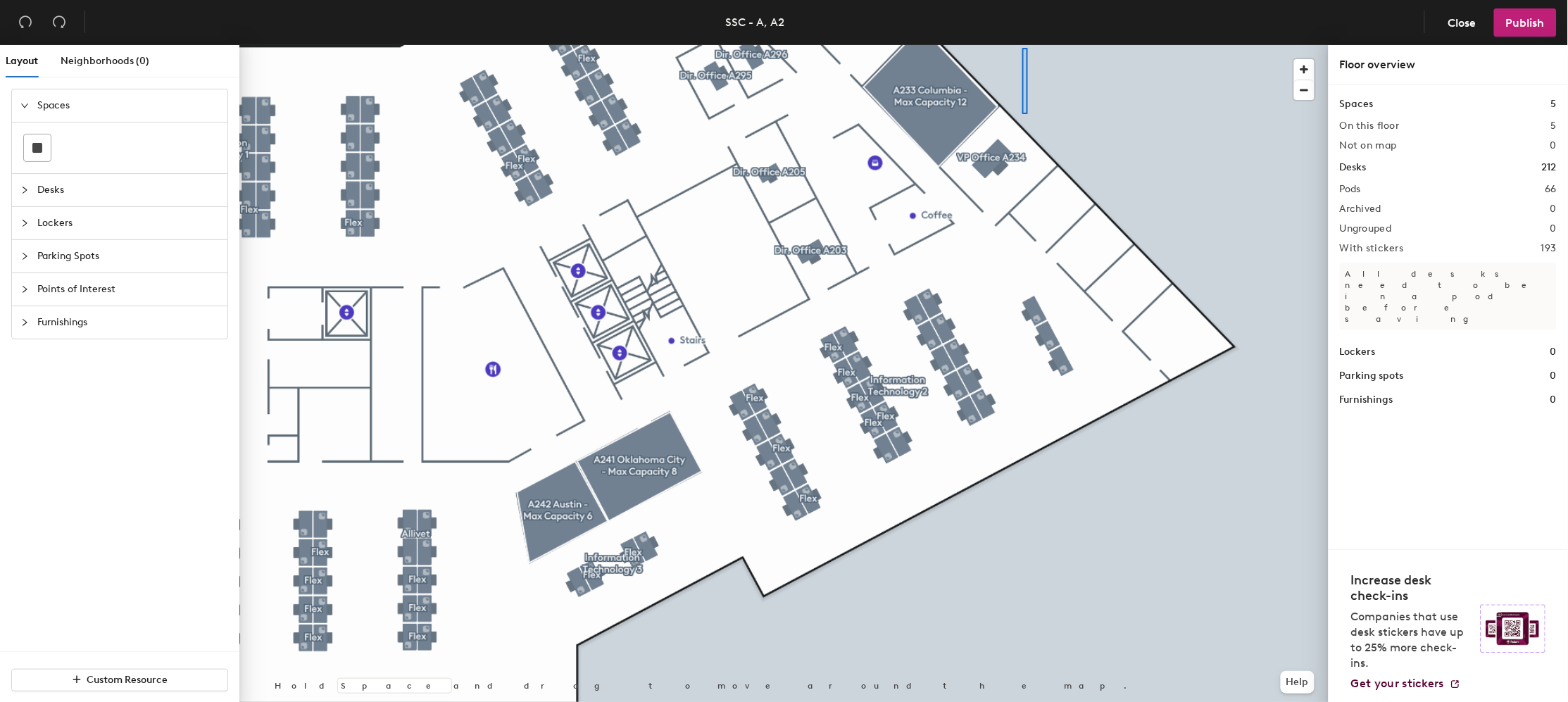
click at [1023, 45] on div at bounding box center [784, 45] width 1089 height 0
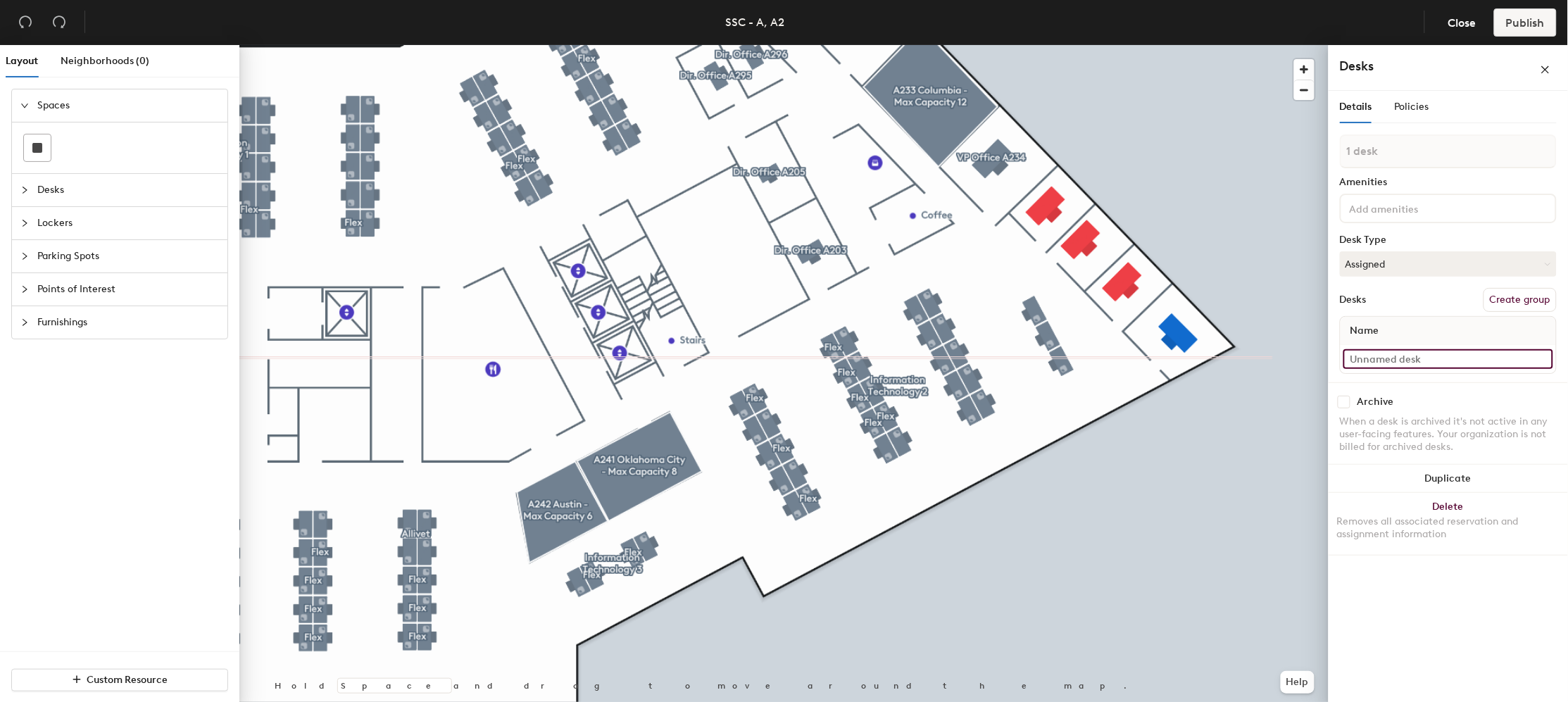
click at [1382, 361] on input at bounding box center [1448, 359] width 210 height 20
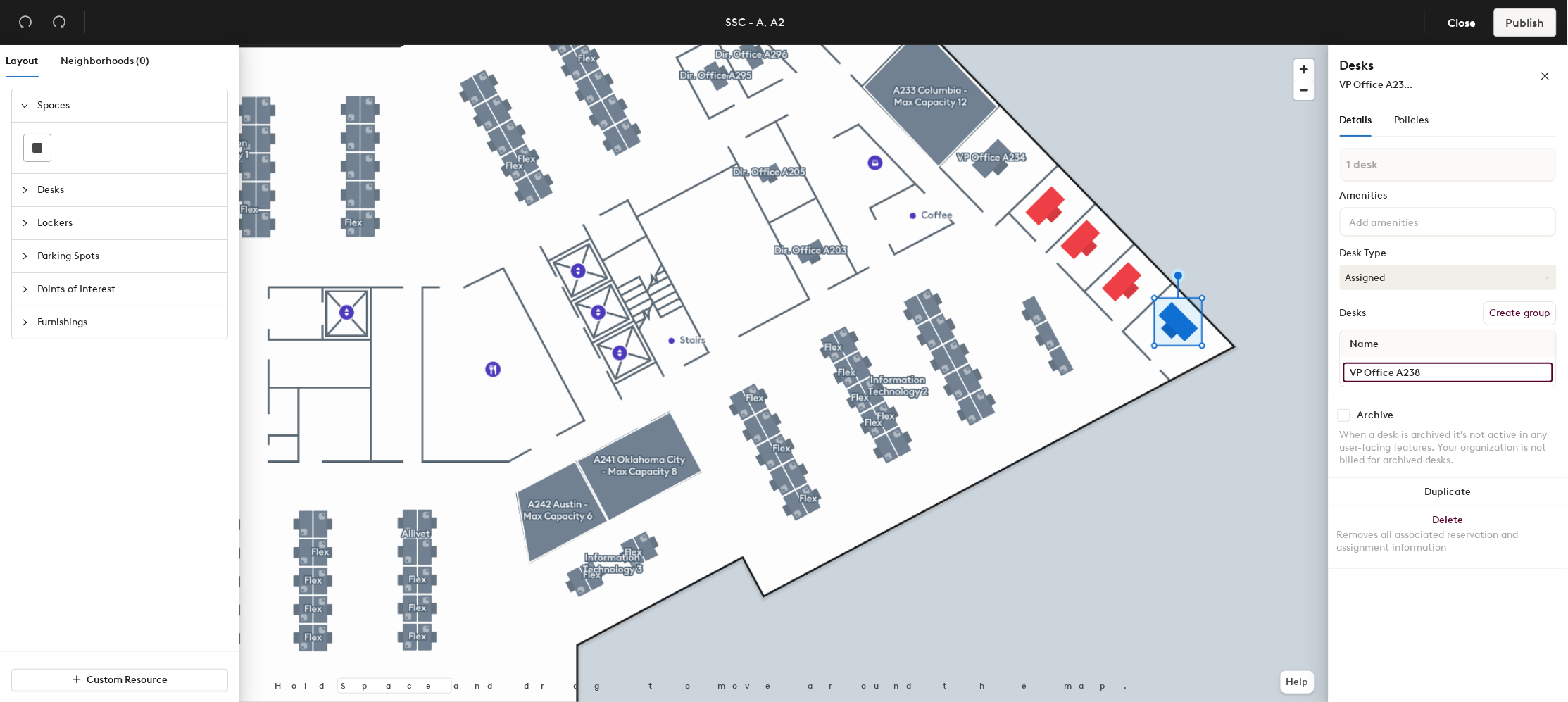
click at [1327, 379] on div "Layout Neighborhoods (0) Spaces Desks Lockers Parking Spots Points of Interest …" at bounding box center [784, 376] width 1568 height 663
type input "VP Office A238"
click at [1440, 311] on button "Create group" at bounding box center [1520, 313] width 73 height 24
click at [1304, 182] on div "Layout Neighborhoods (0) Spaces Desks Lockers Parking Spots Points of Interest …" at bounding box center [784, 376] width 1568 height 663
type input "VP Office A238"
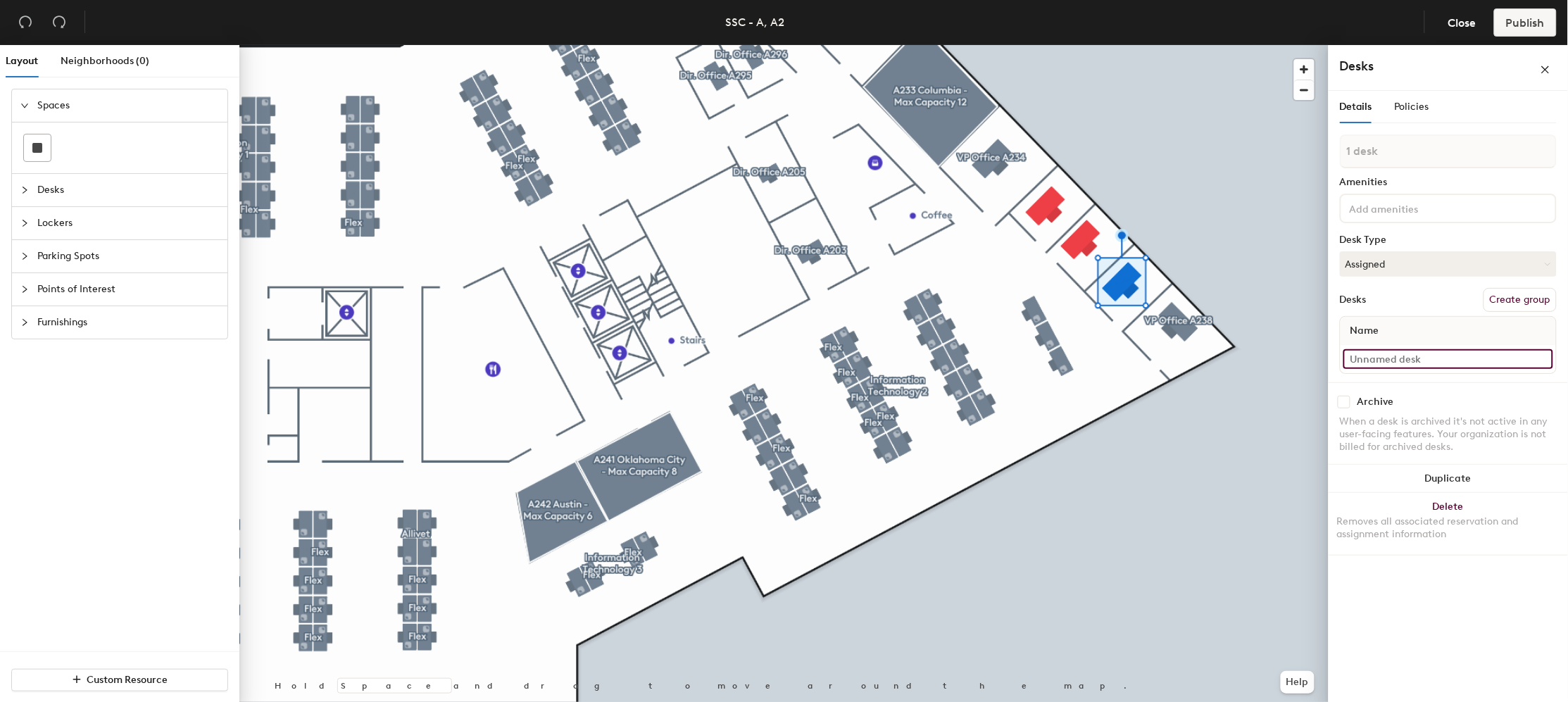
click at [1385, 363] on input at bounding box center [1448, 359] width 210 height 20
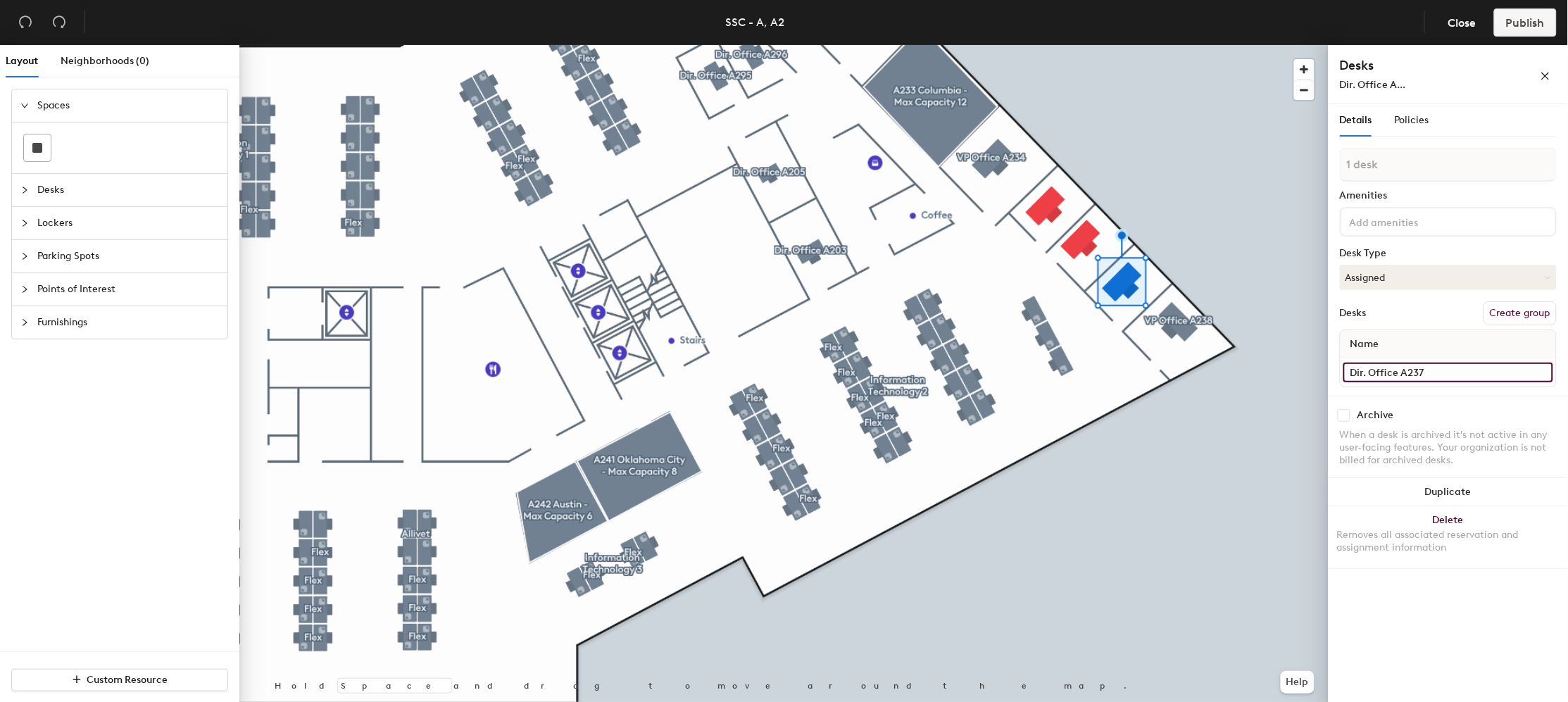
click at [1326, 368] on div "Layout Neighborhoods (0) Spaces Desks Lockers Parking Spots Points of Interest …" at bounding box center [784, 376] width 1568 height 663
type input "Dir. Office A237"
click at [1440, 306] on button "Create group" at bounding box center [1520, 313] width 73 height 24
click at [1256, 194] on div "Layout Neighborhoods (0) Spaces Desks Lockers Parking Spots Points of Interest …" at bounding box center [784, 376] width 1568 height 663
type input "Dir. Office A237"
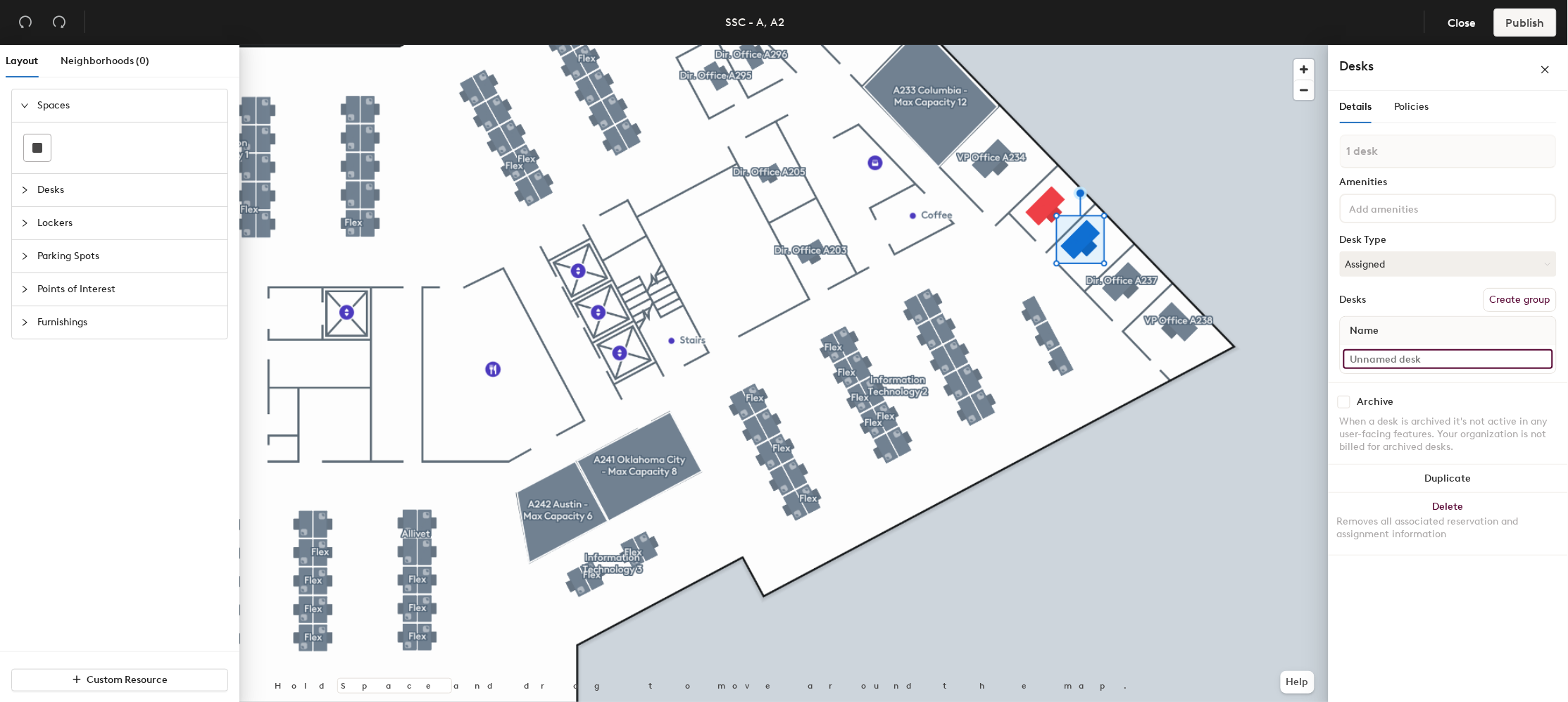
click at [1380, 352] on input at bounding box center [1448, 359] width 210 height 20
paste input "Dir. Office A237"
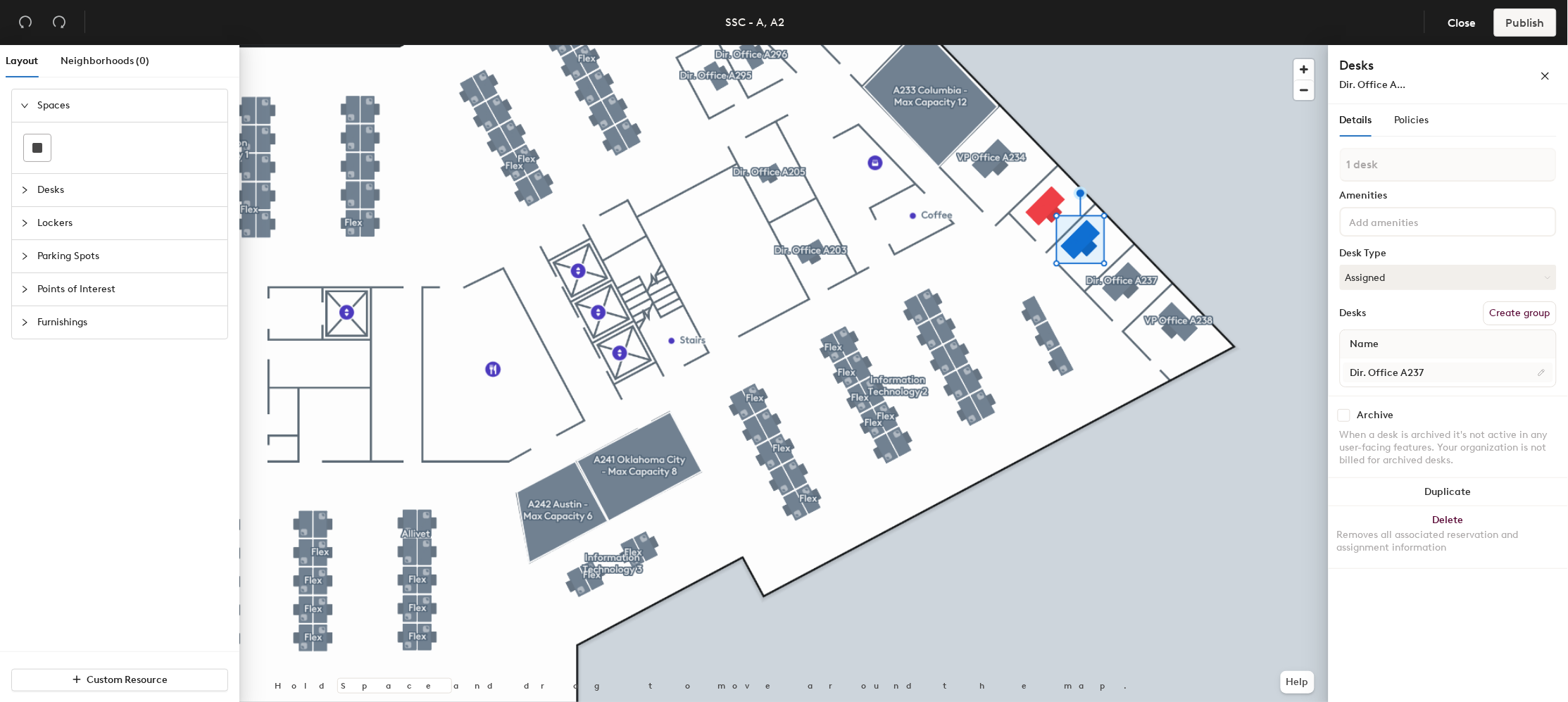
drag, startPoint x: 1431, startPoint y: 353, endPoint x: 1426, endPoint y: 360, distance: 8.6
click at [1430, 355] on div "Name" at bounding box center [1448, 345] width 216 height 28
click at [1430, 368] on input "Dir. Office A237" at bounding box center [1448, 372] width 210 height 20
click at [1271, 374] on div "Layout Neighborhoods (0) Spaces Desks Lockers Parking Spots Points of Interest …" at bounding box center [784, 376] width 1568 height 663
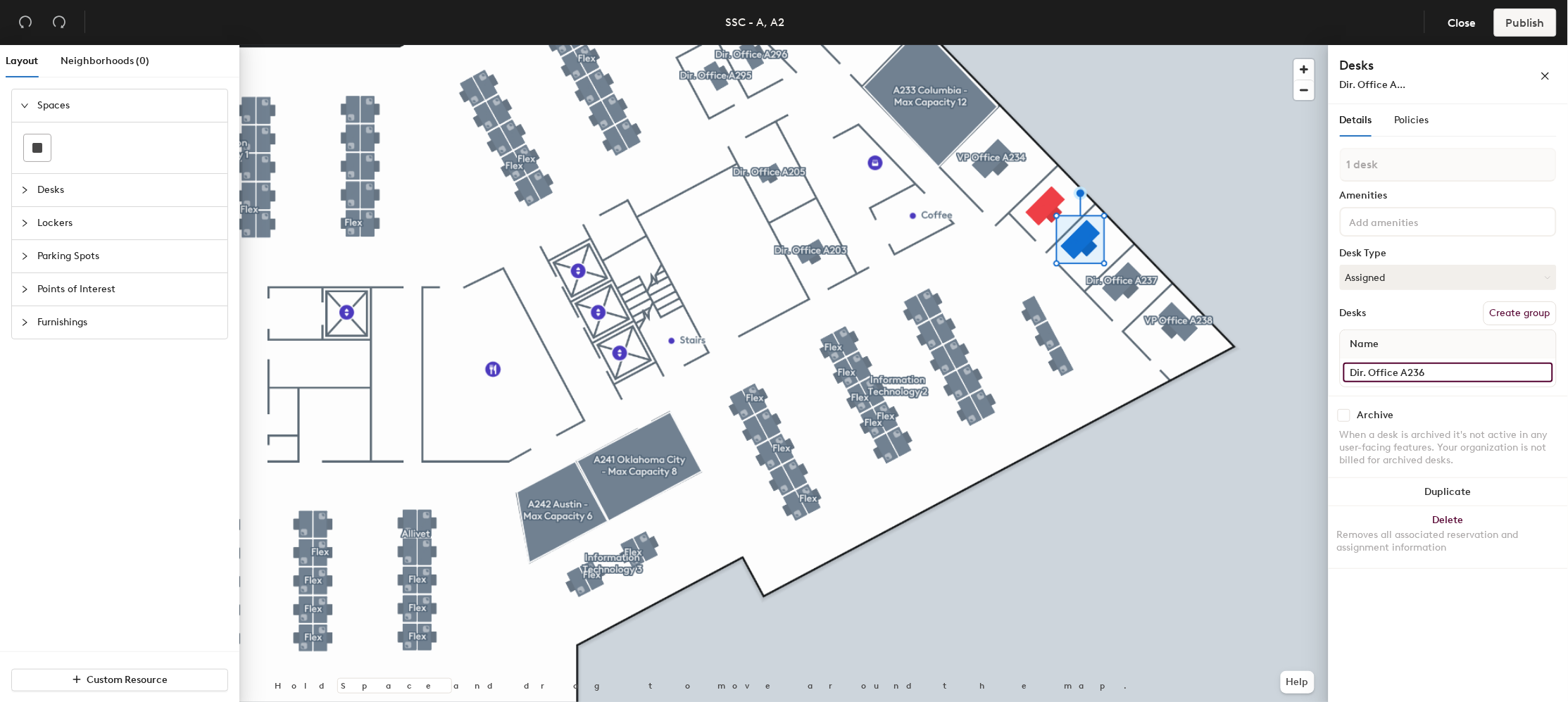
type input "Dir. Office A236"
click at [1440, 304] on button "Create group" at bounding box center [1520, 313] width 73 height 24
click at [1329, 164] on div "Details Policies Pod 69 Amenities Desk Type Assigned Desks Ungroup Name Dir. Of…" at bounding box center [1448, 405] width 239 height 604
type input "Dir. Office A236"
click at [1048, 45] on div at bounding box center [784, 45] width 1089 height 0
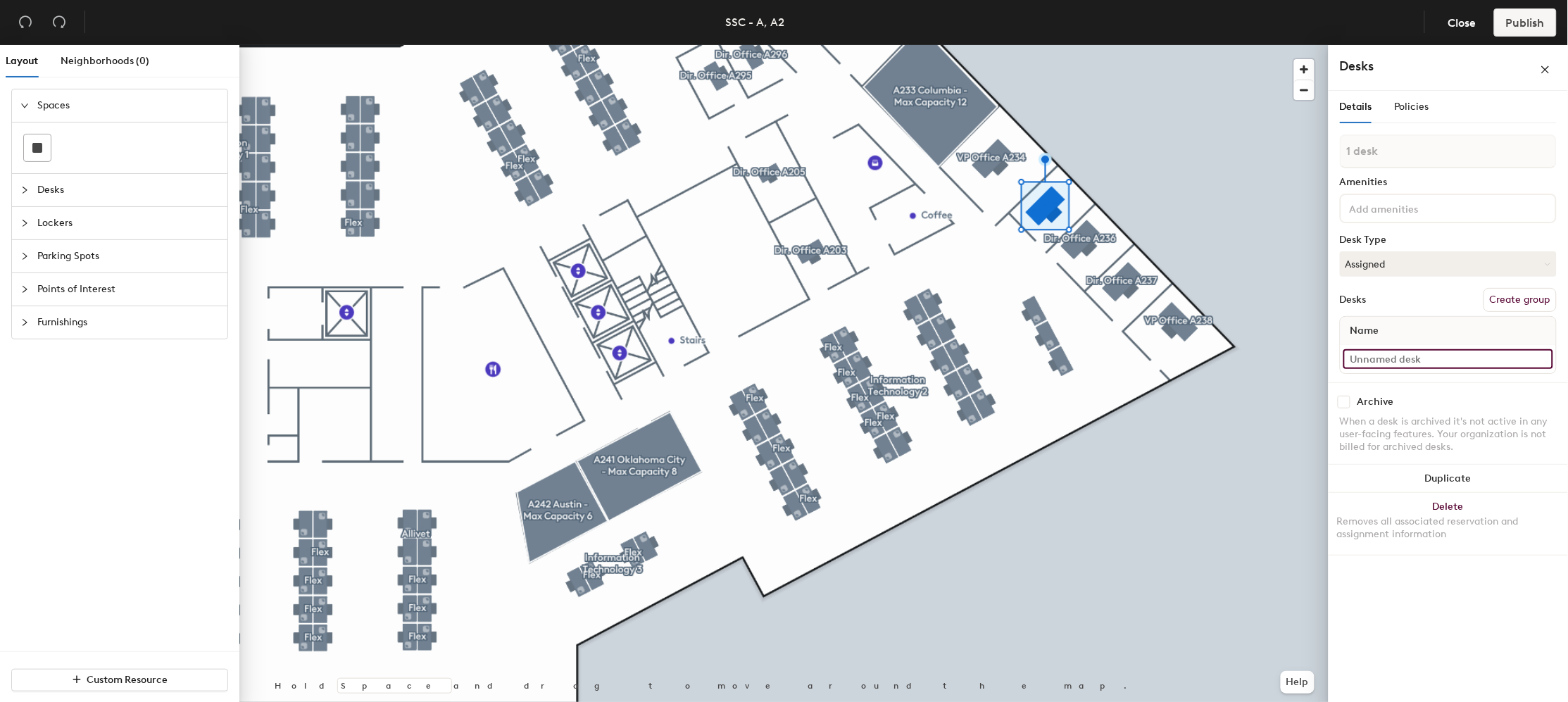
click at [1417, 361] on input at bounding box center [1448, 359] width 210 height 20
paste input "Dir. Office A236"
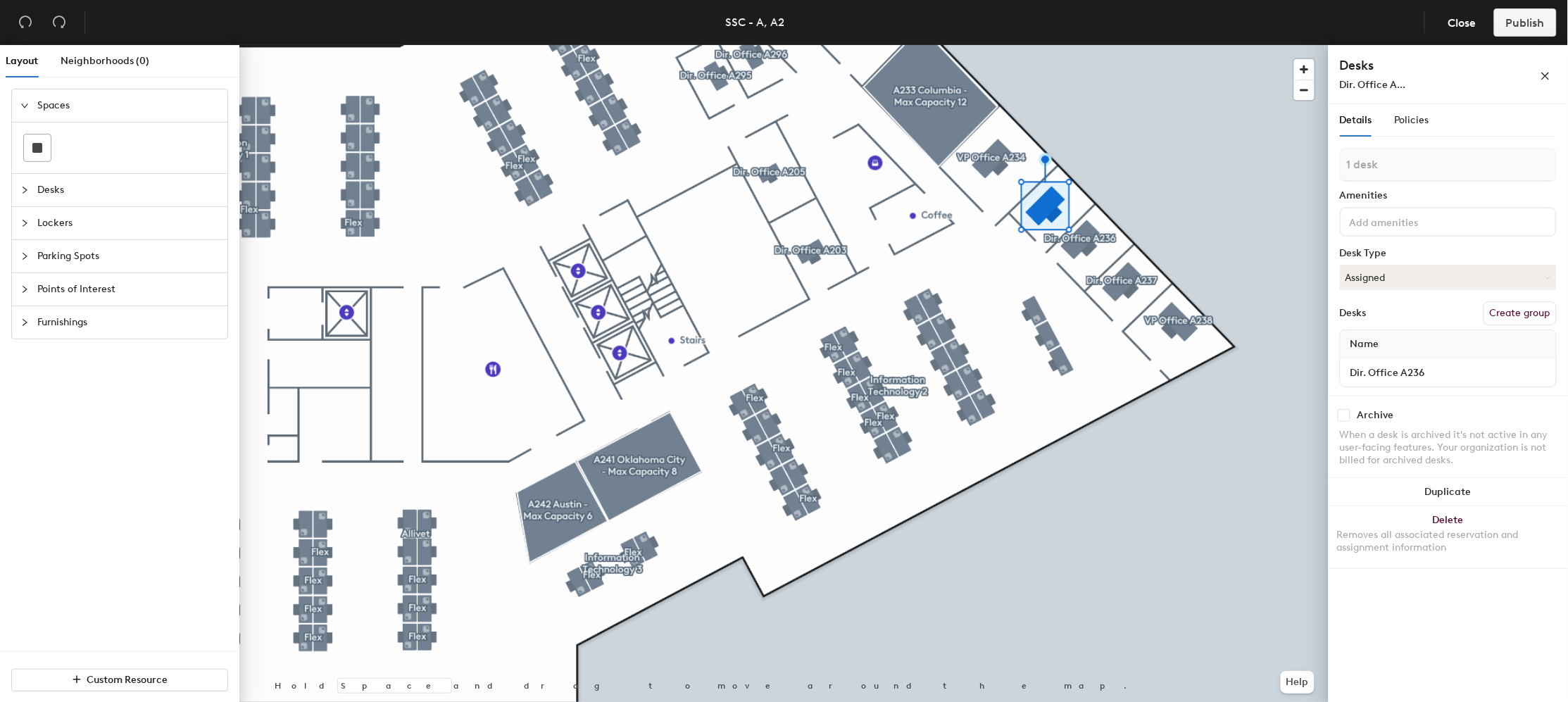
click at [1437, 353] on div "Name" at bounding box center [1448, 345] width 216 height 28
click at [1431, 369] on input "Dir. Office A236" at bounding box center [1448, 372] width 210 height 20
drag, startPoint x: 1440, startPoint y: 370, endPoint x: 1345, endPoint y: 350, distance: 97.1
click at [1345, 350] on div "Name Dir. Office A235" at bounding box center [1448, 358] width 217 height 57
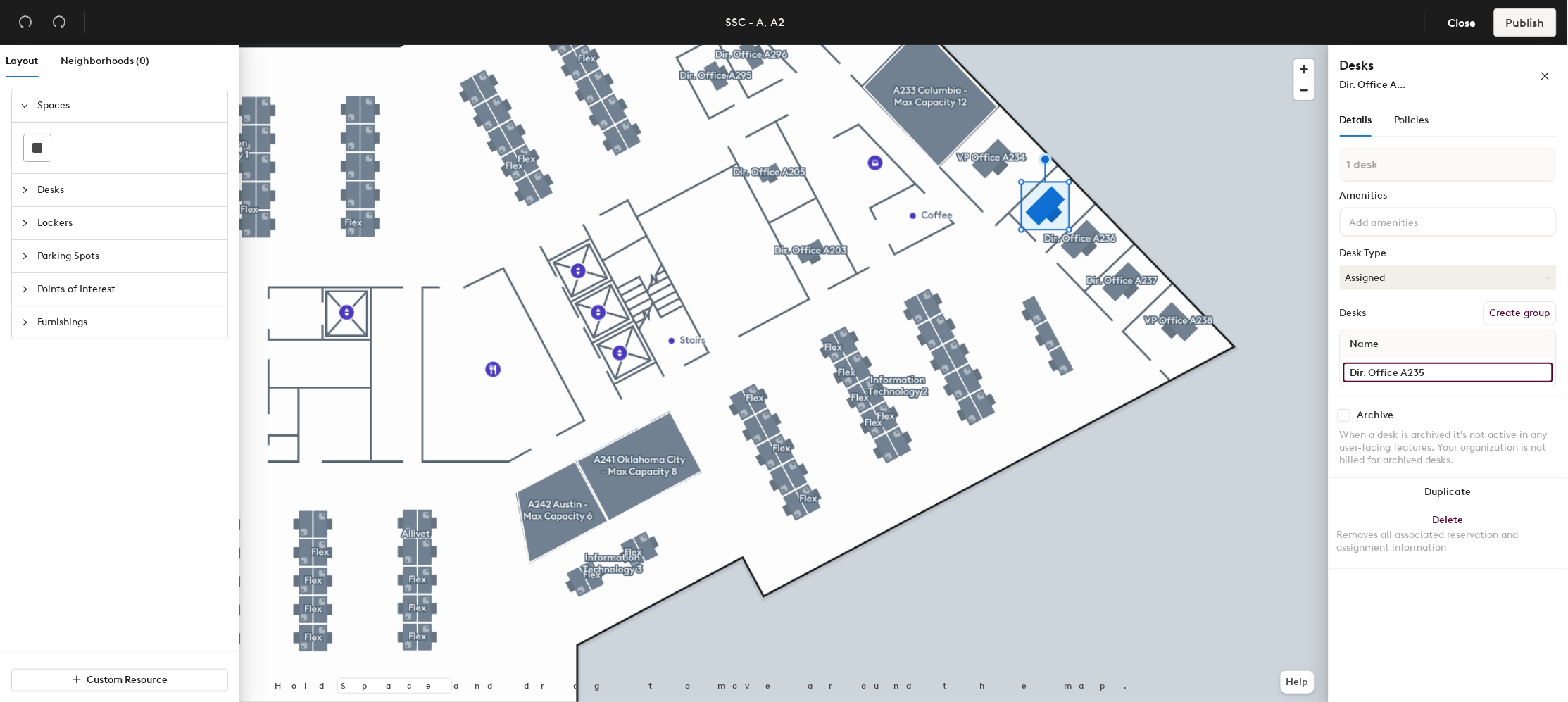
type input "Dir. Office A235"
drag, startPoint x: 1523, startPoint y: 310, endPoint x: 1444, endPoint y: 184, distance: 148.7
click at [1440, 310] on button "Create group" at bounding box center [1520, 313] width 73 height 24
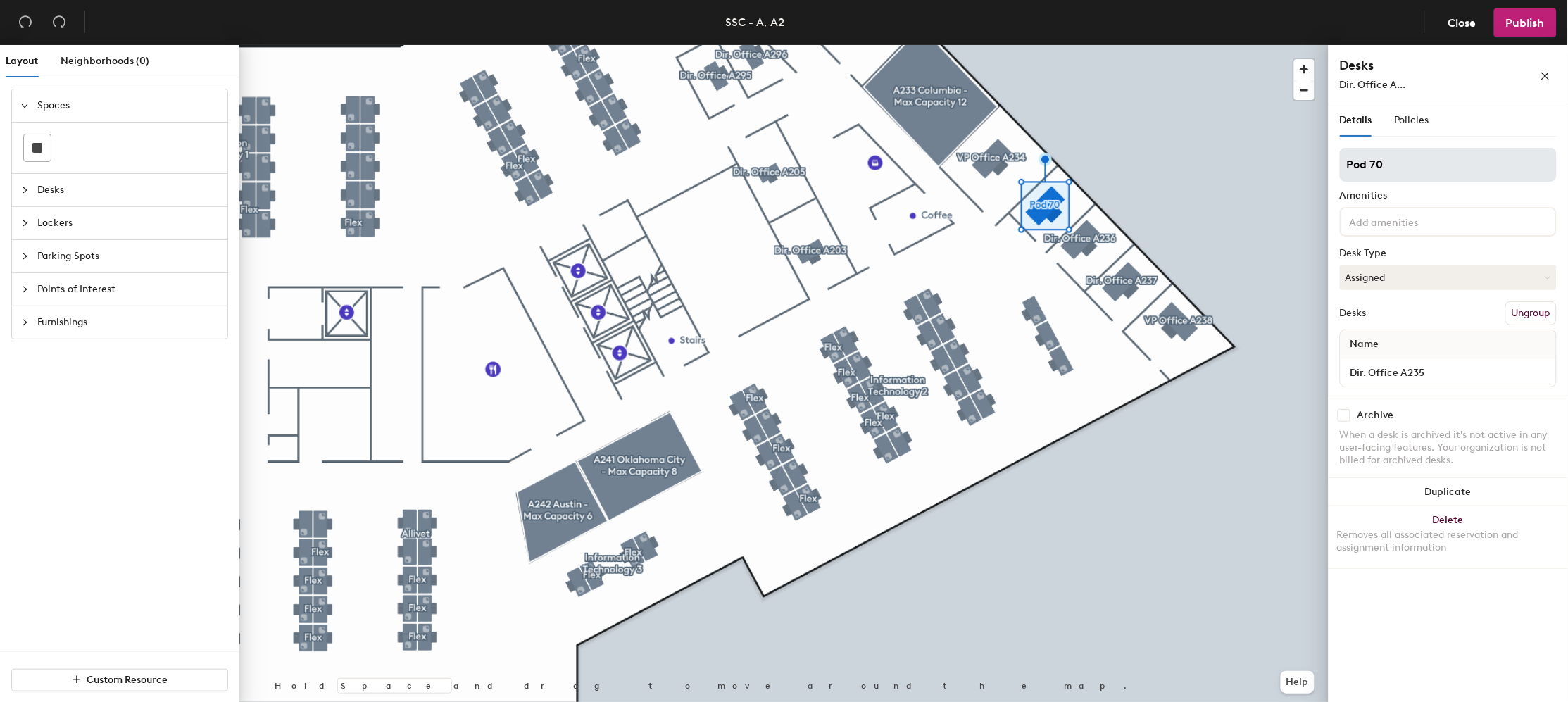
click at [1294, 172] on div "Layout Neighborhoods (0) Spaces Desks Lockers Parking Spots Points of Interest …" at bounding box center [784, 376] width 1568 height 663
type input "Dir. Office A235"
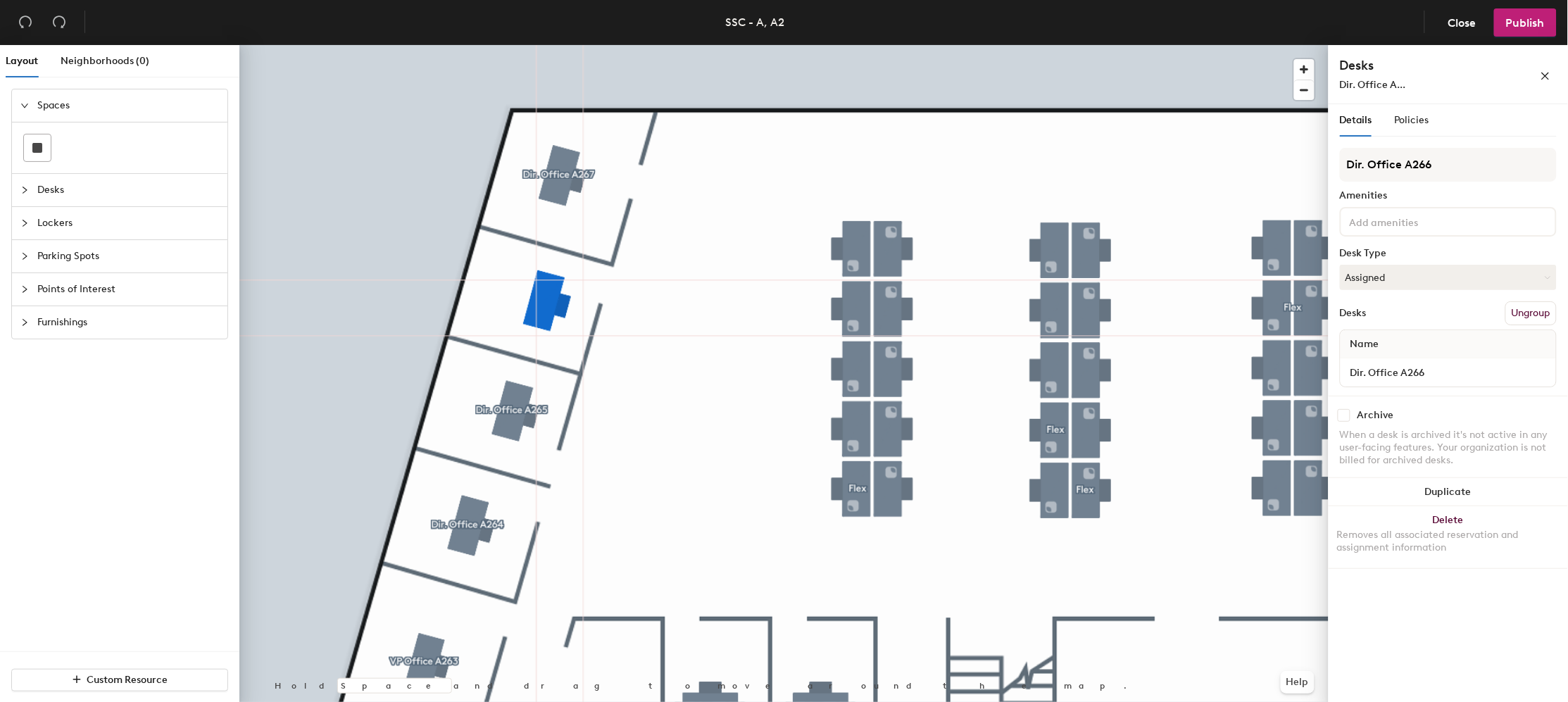
click at [559, 45] on div at bounding box center [784, 45] width 1089 height 0
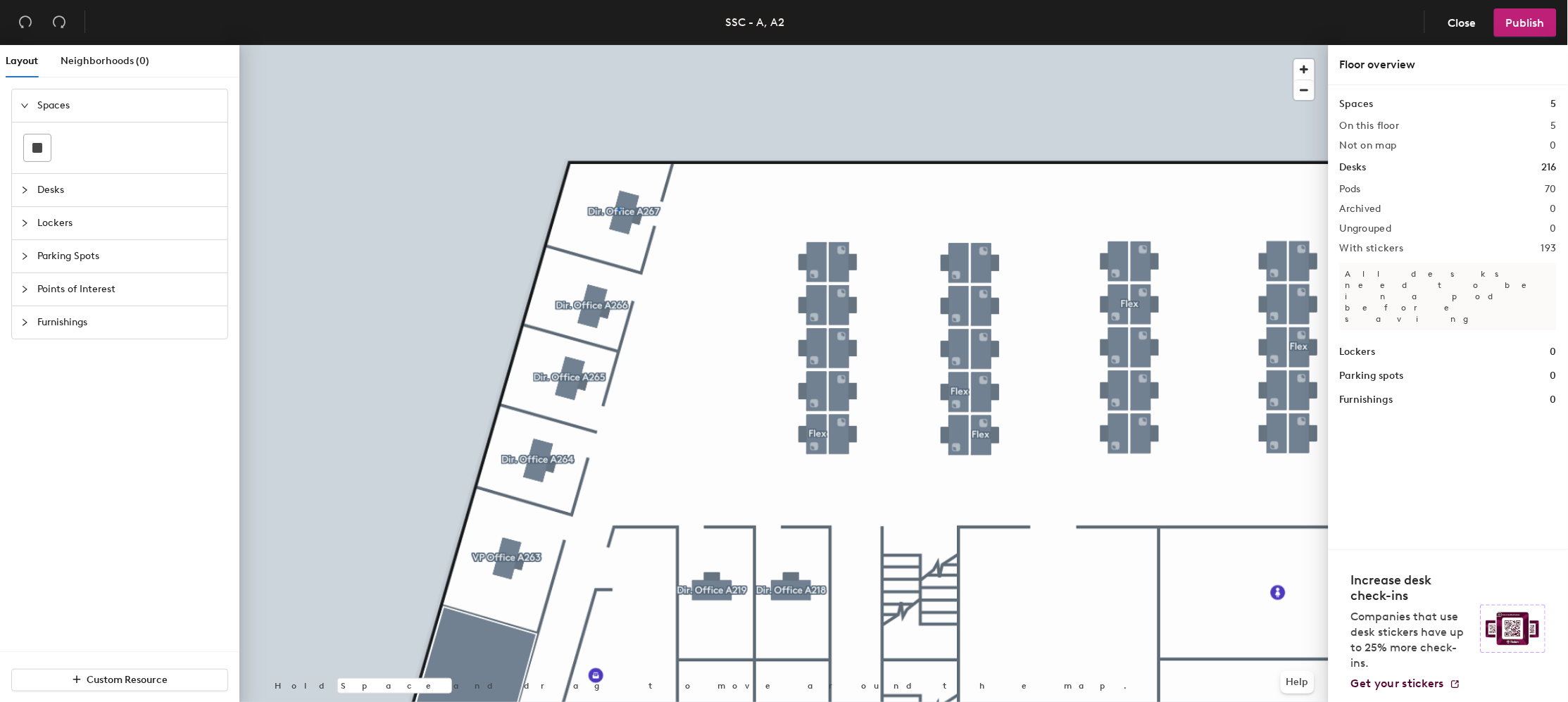
click at [618, 45] on div at bounding box center [784, 45] width 1089 height 0
